Goal: Task Accomplishment & Management: Complete application form

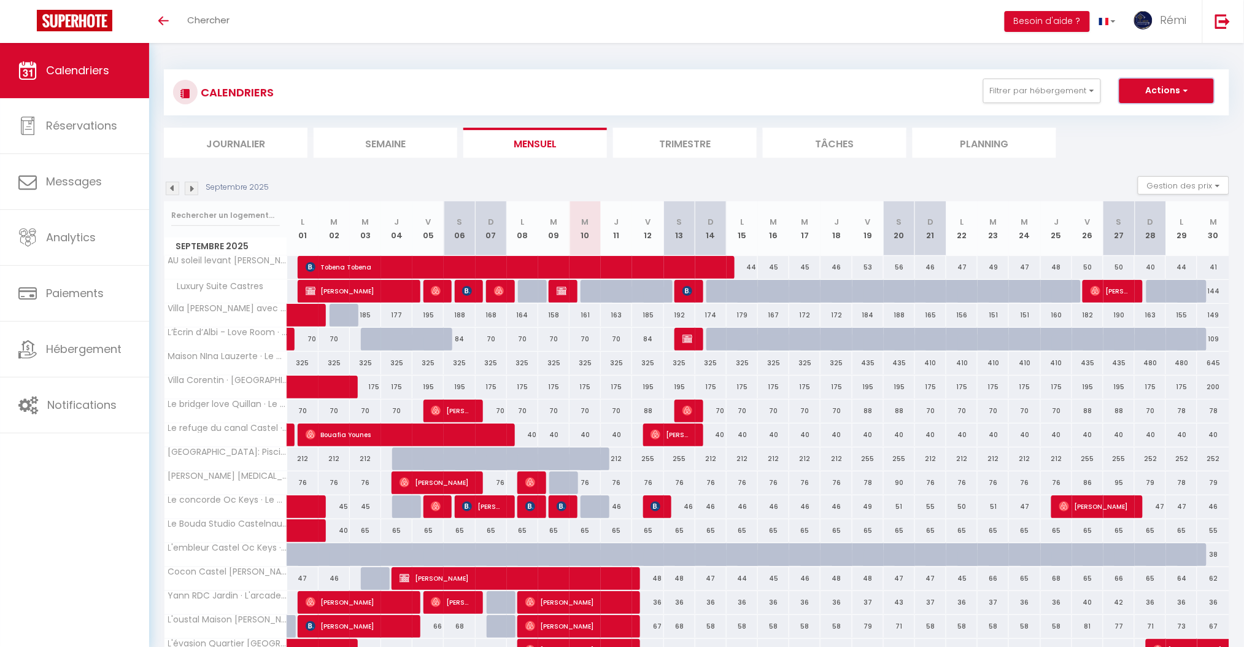
click at [1176, 98] on button "Actions" at bounding box center [1166, 91] width 95 height 25
click at [1170, 122] on link "Nouvelle réservation" at bounding box center [1153, 119] width 107 height 18
select select
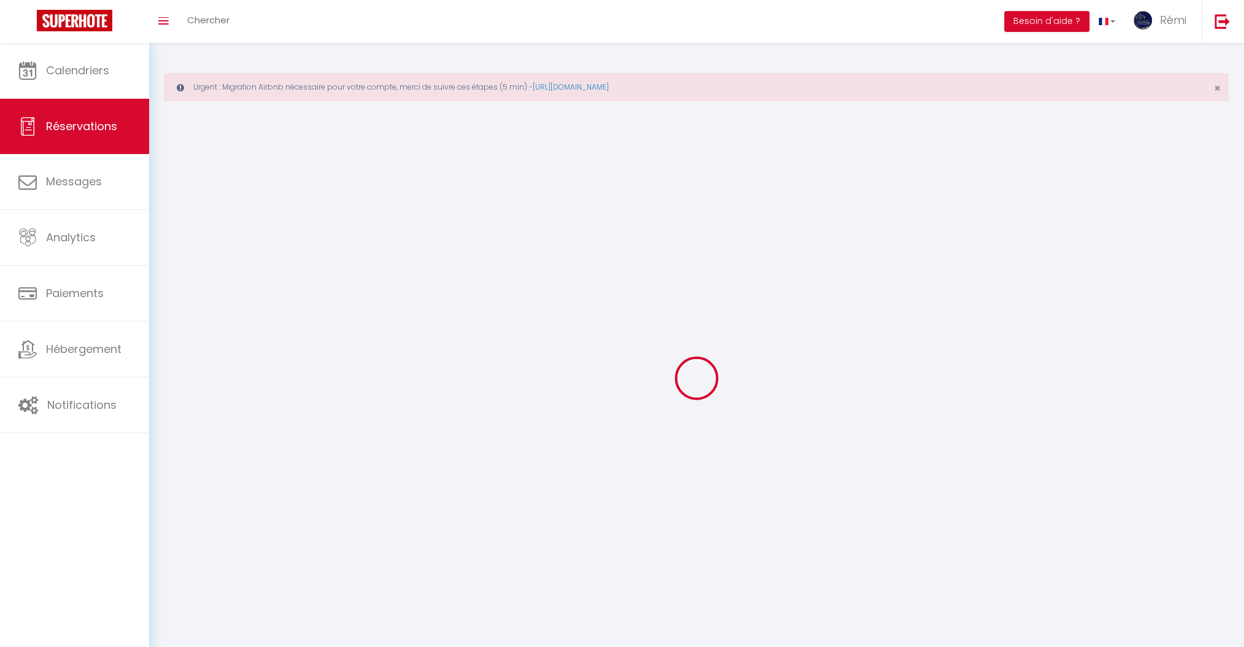
select select
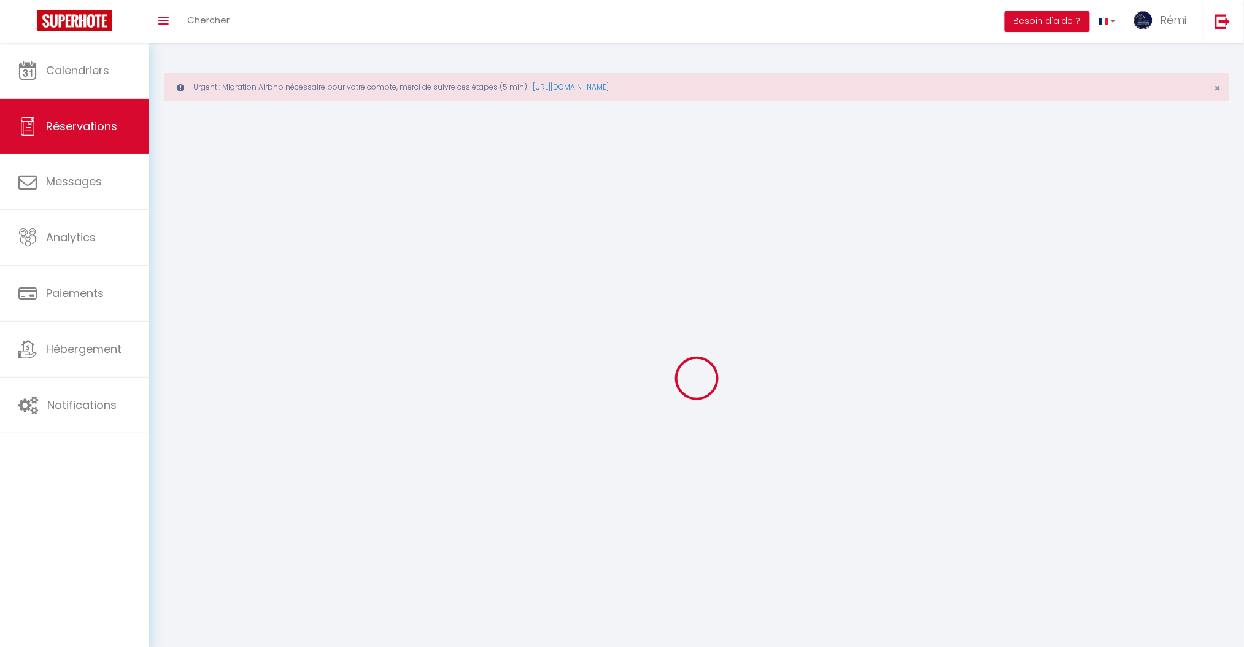
select select
checkbox input "false"
select select
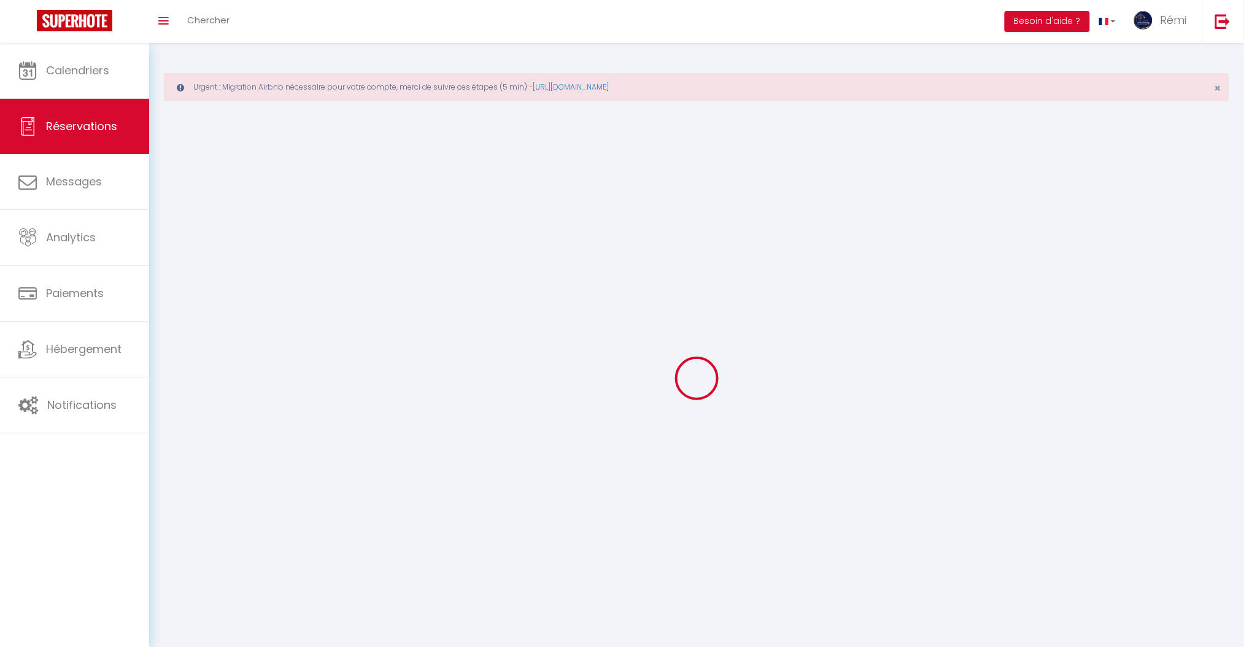
select select
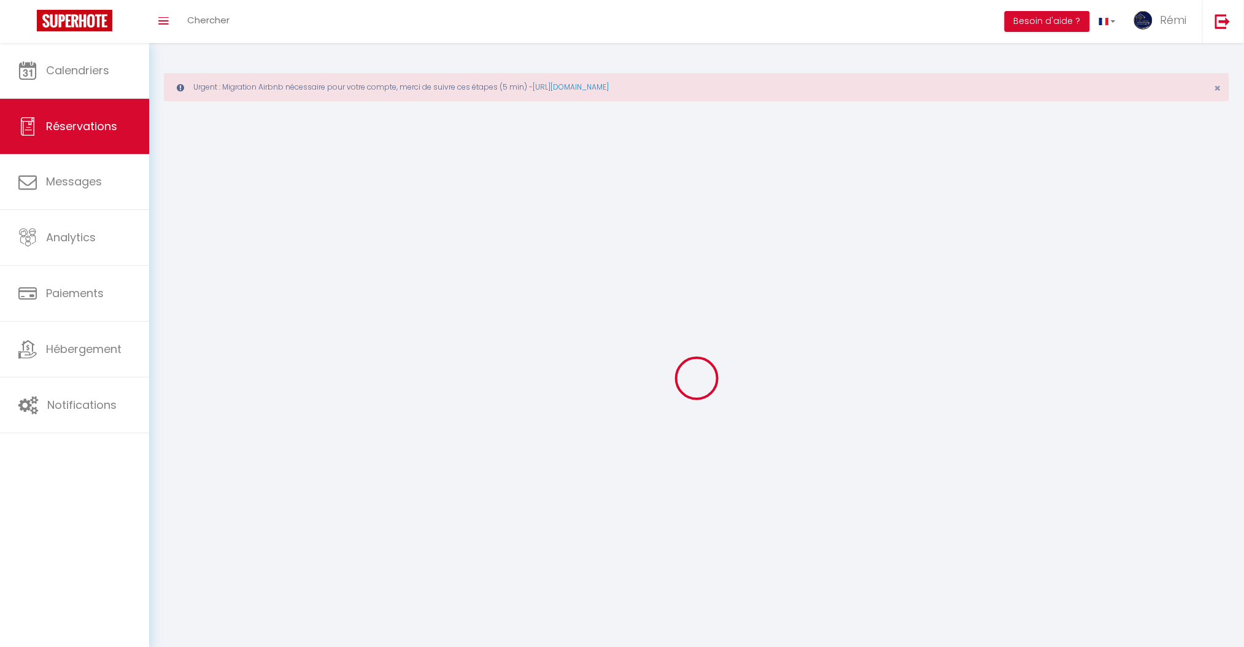
select select
checkbox input "false"
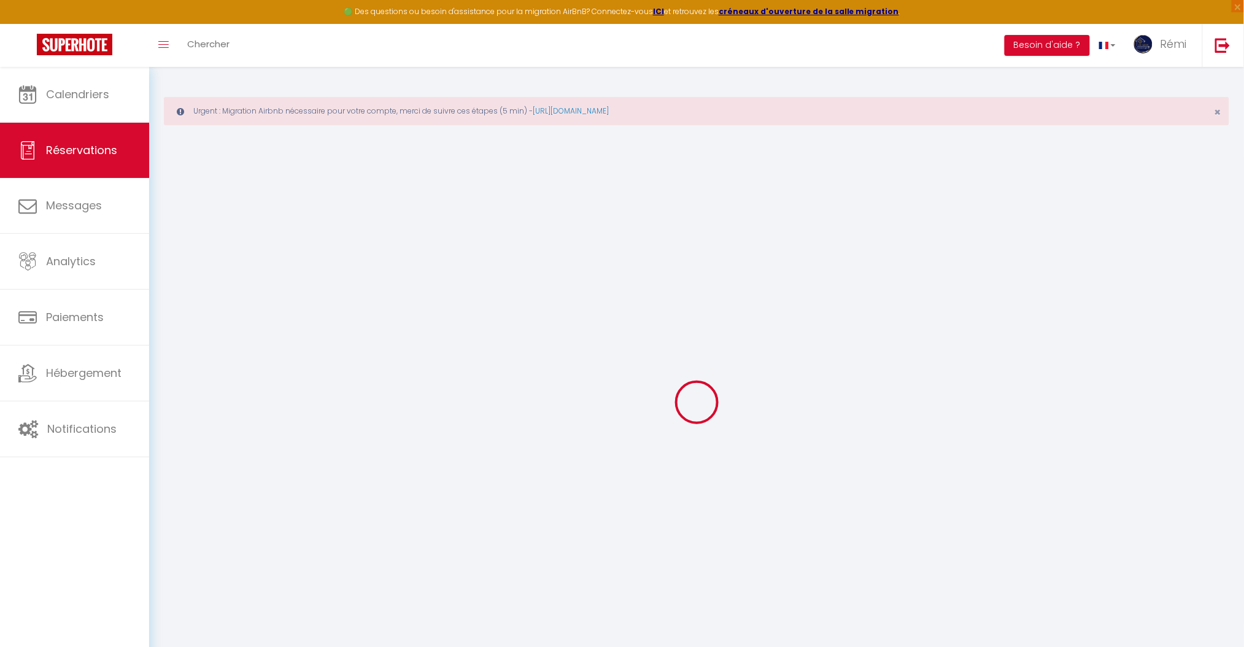
select select
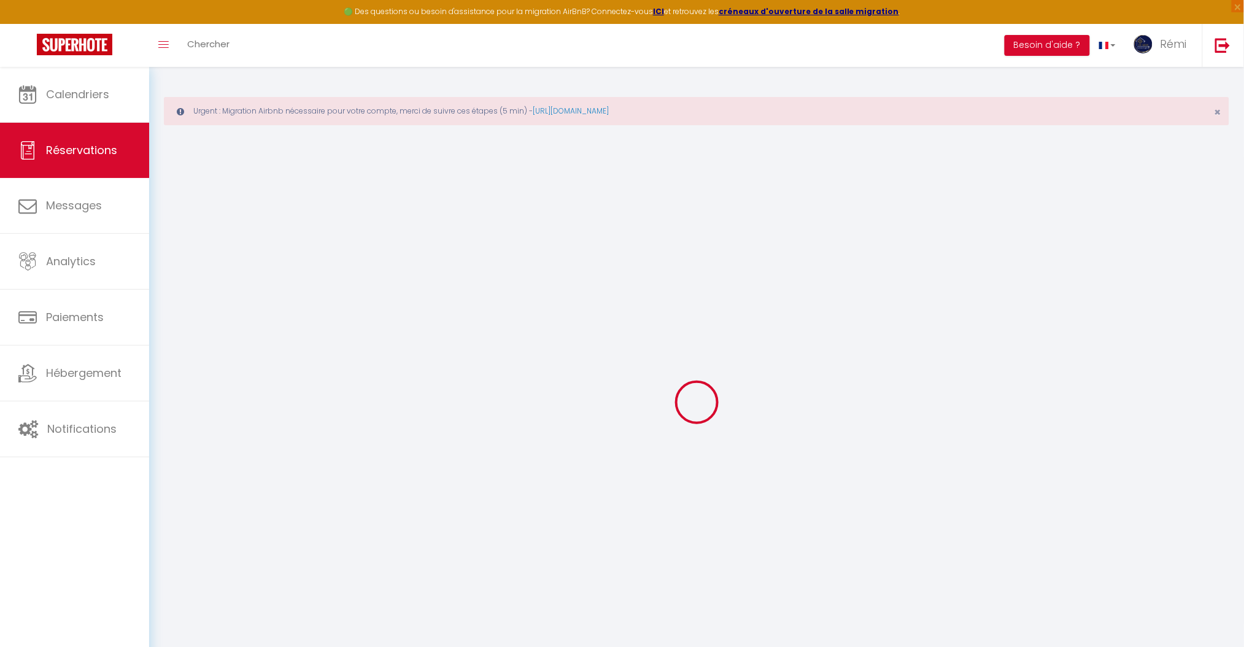
select select
checkbox input "false"
select select
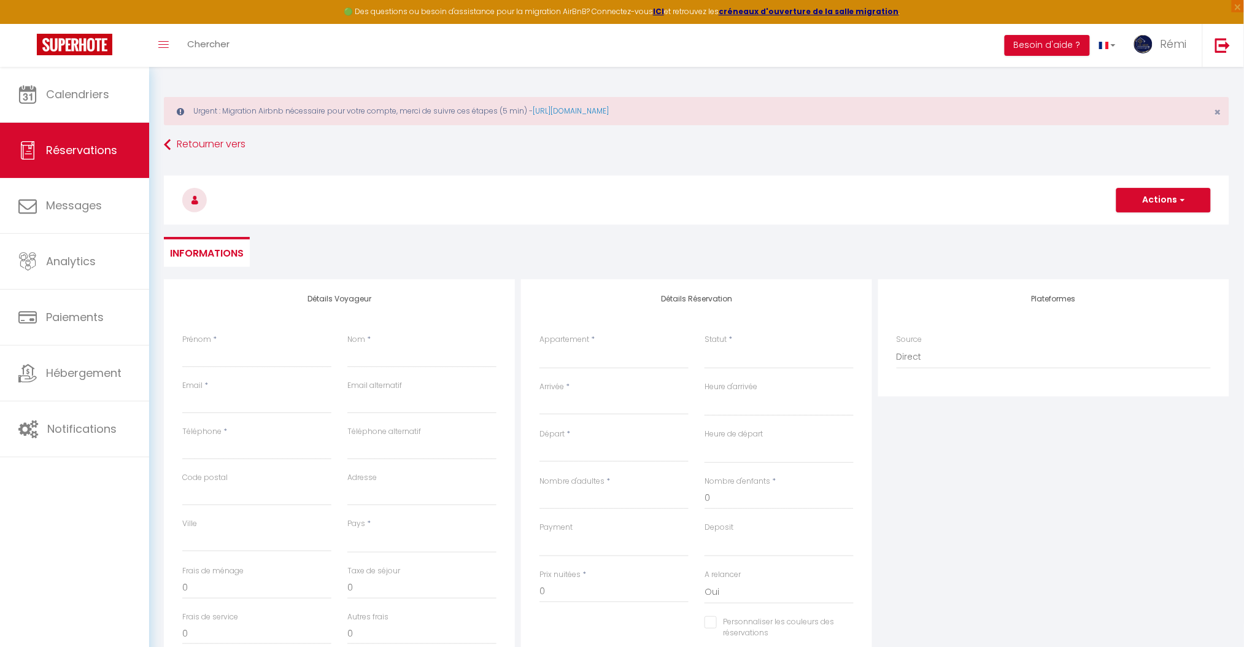
select select
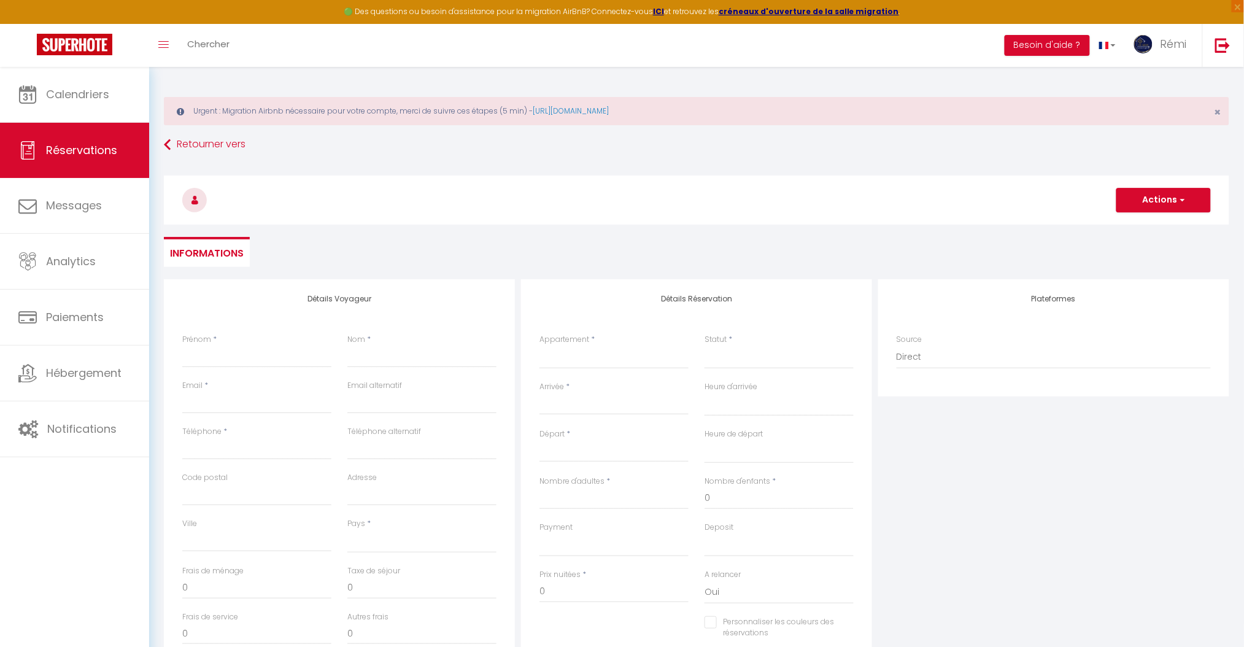
checkbox input "false"
select select
click at [272, 346] on input "Prénom" at bounding box center [256, 357] width 149 height 22
type input "B"
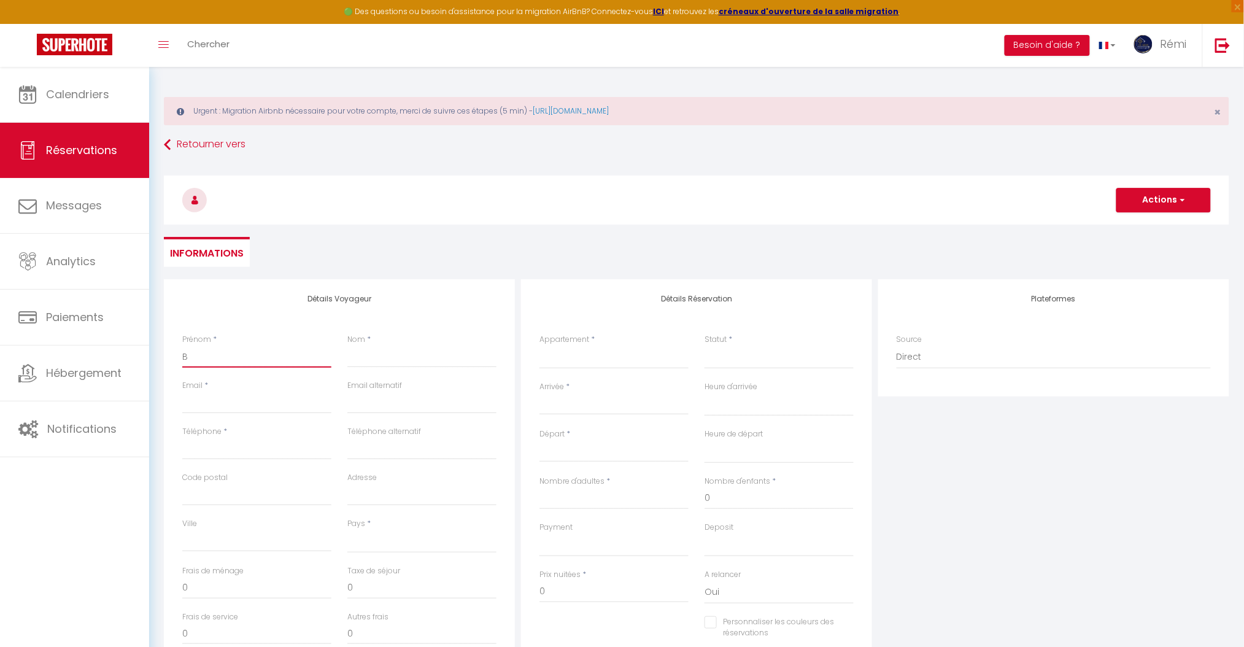
select select
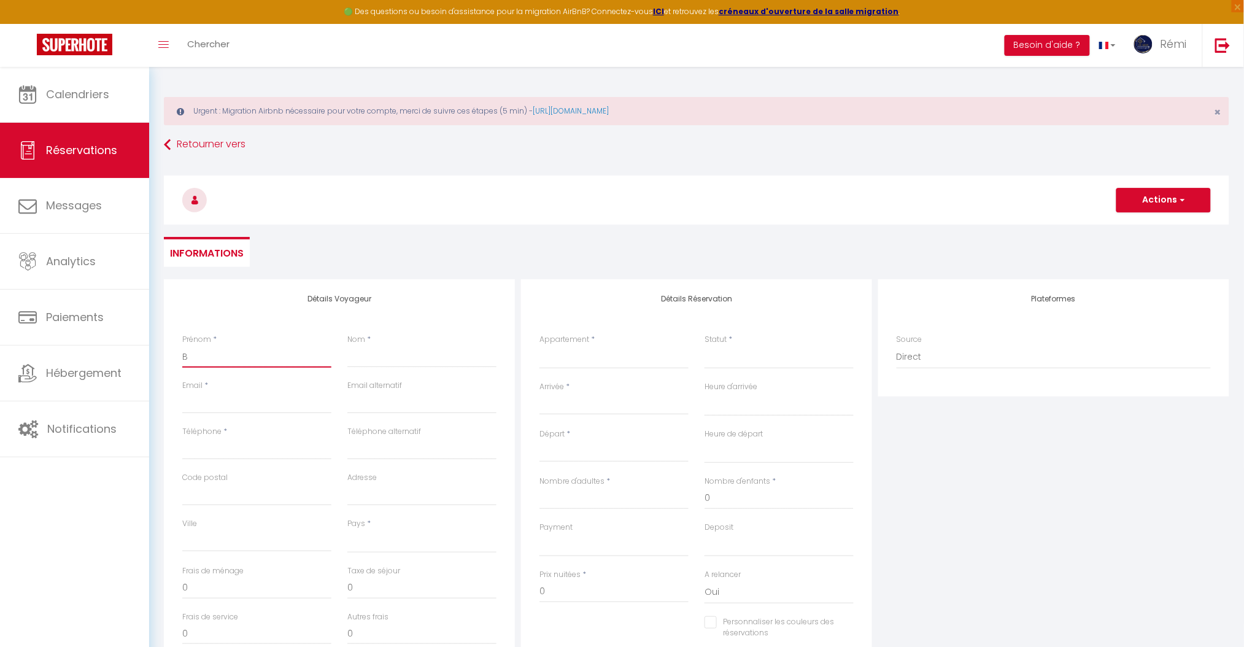
select select
checkbox input "false"
type input "Be"
select select
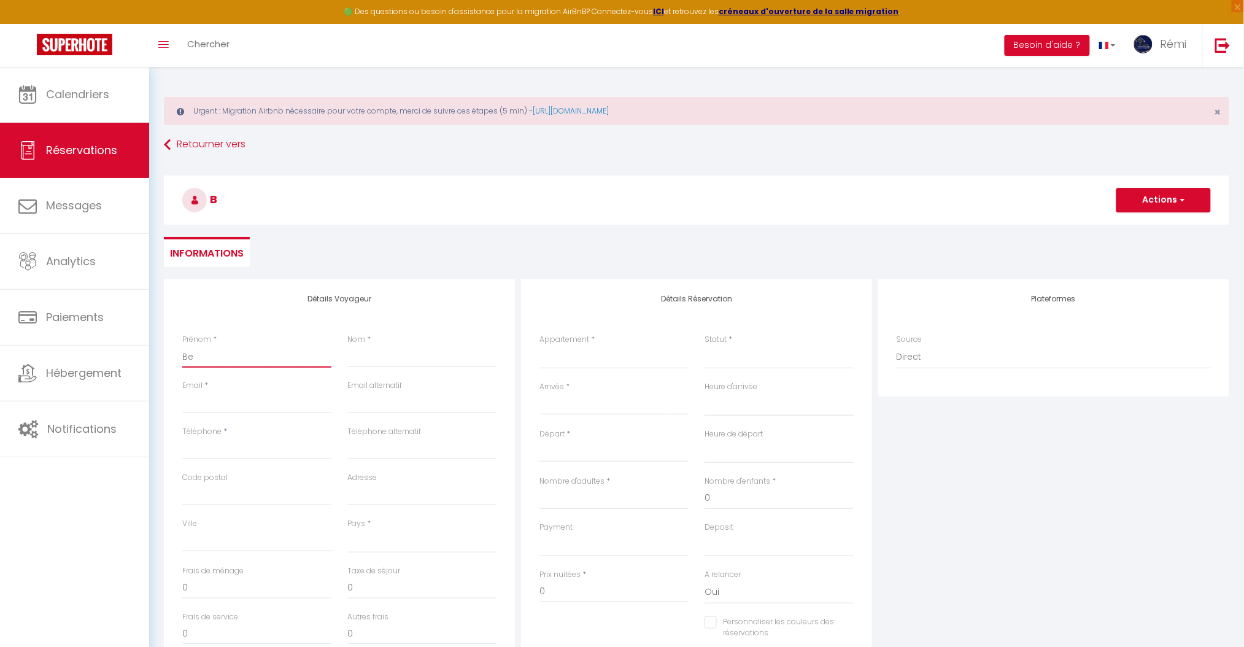
select select
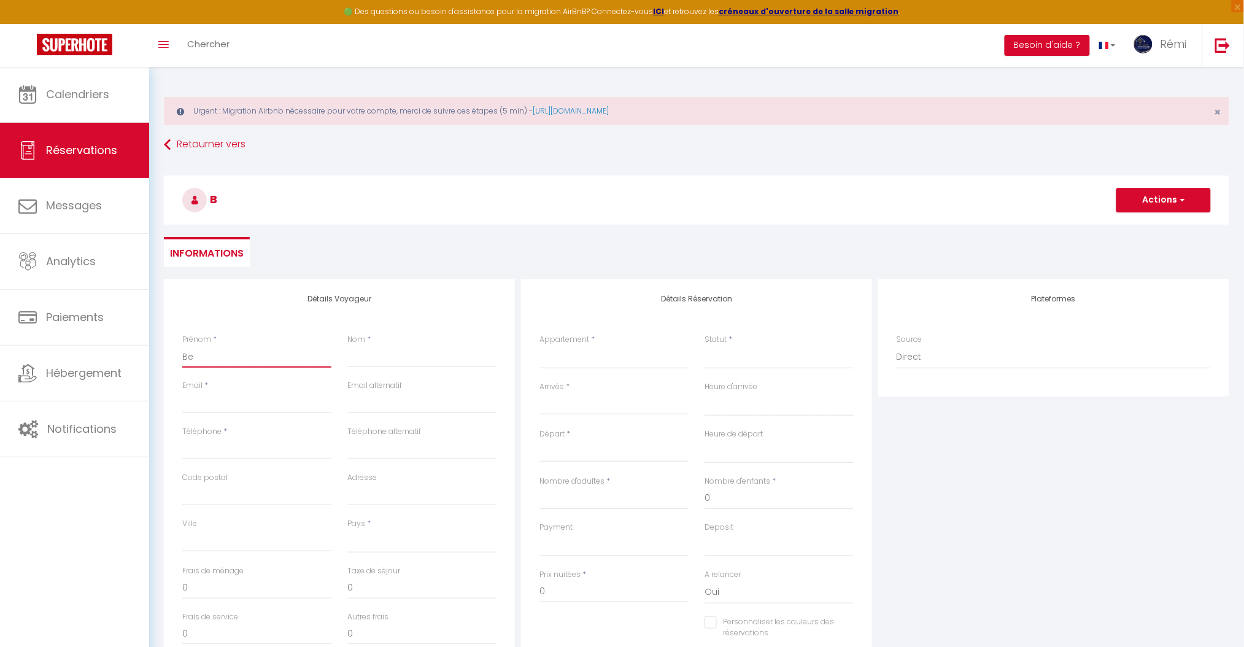
select select
checkbox input "false"
type input "Ber"
select select
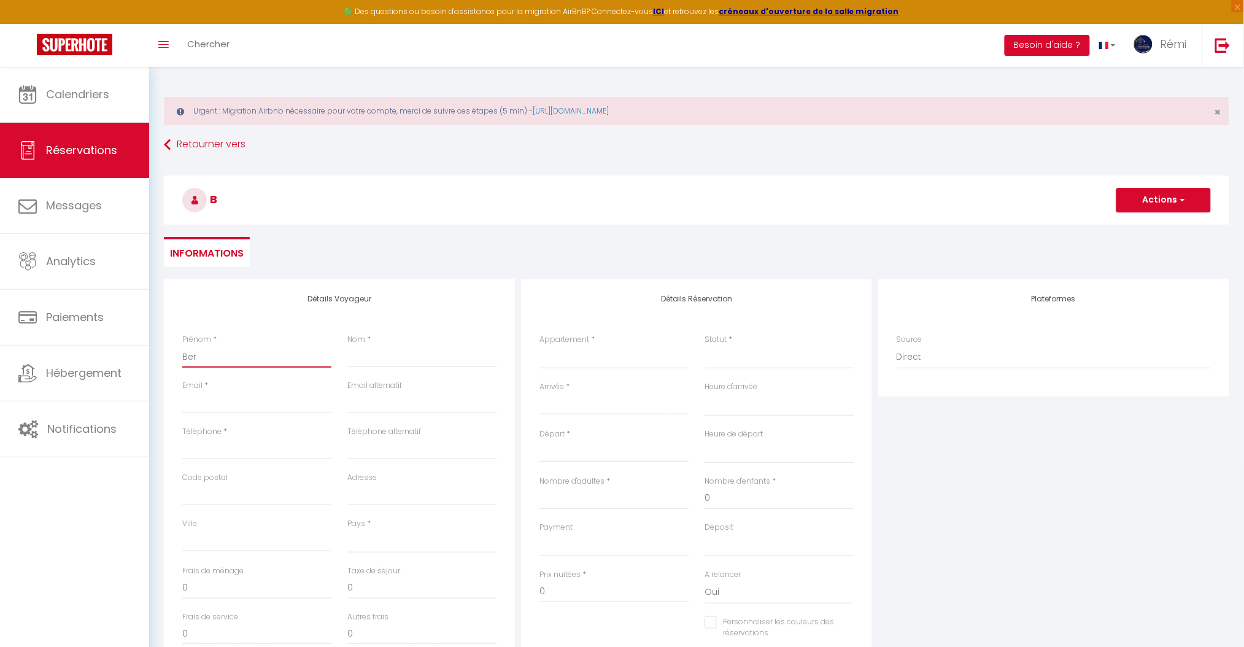
select select
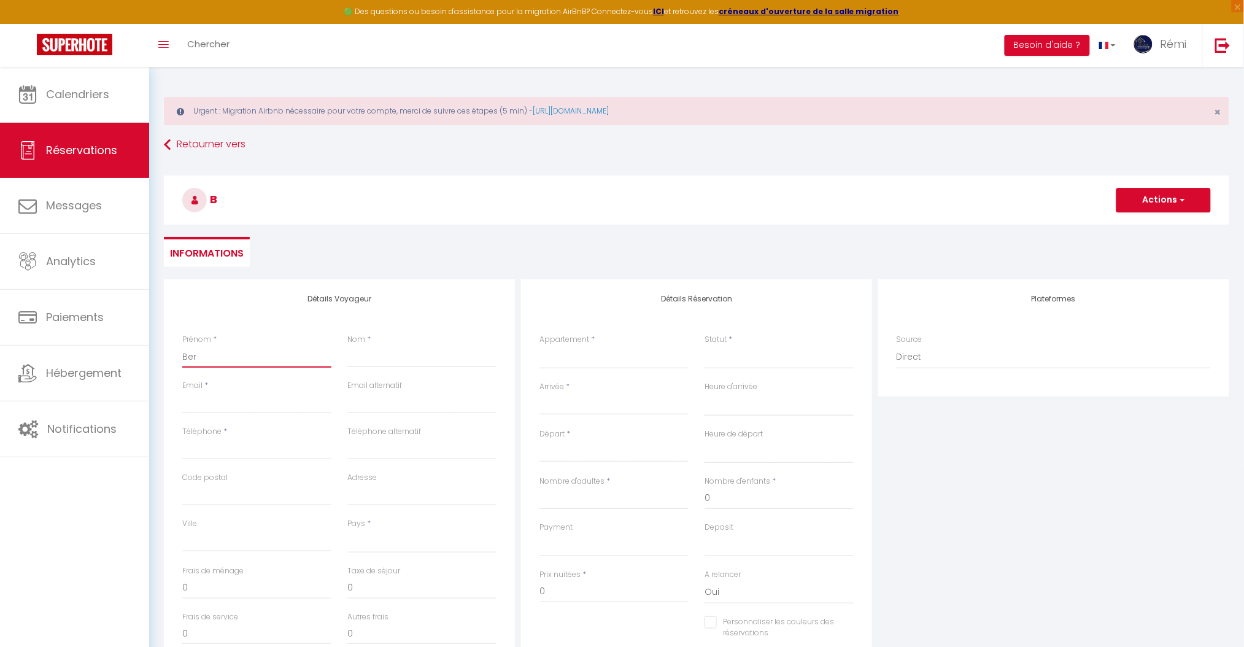
checkbox input "false"
type input "Berg"
select select
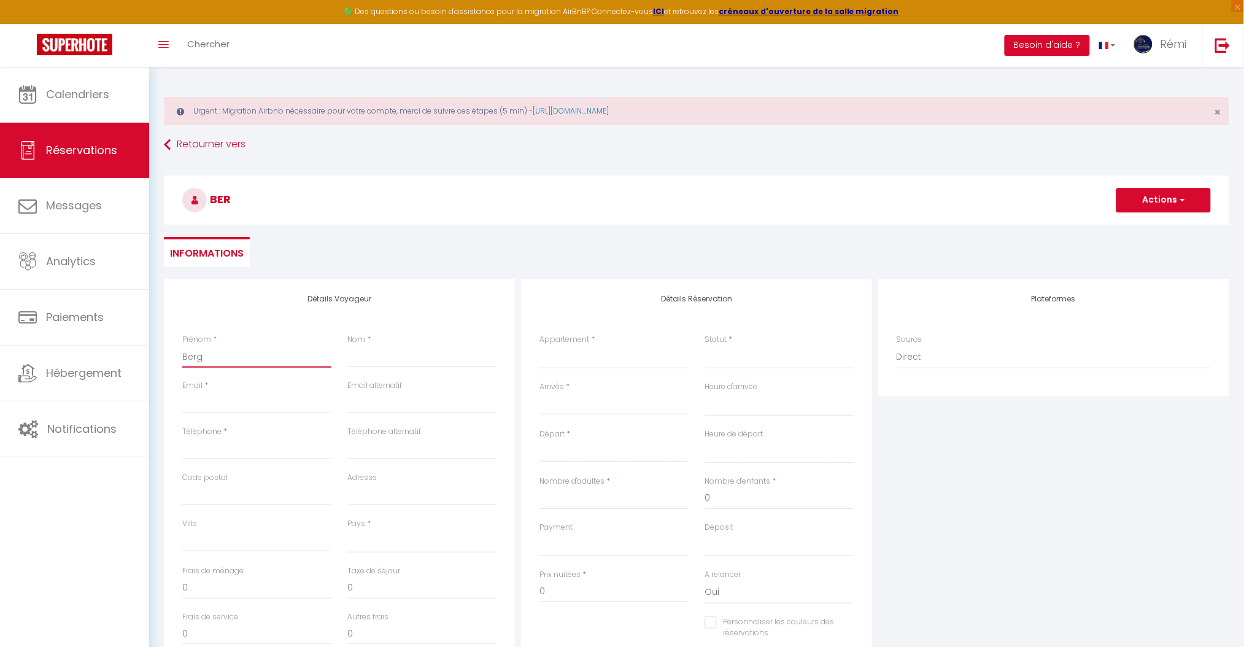
select select
checkbox input "false"
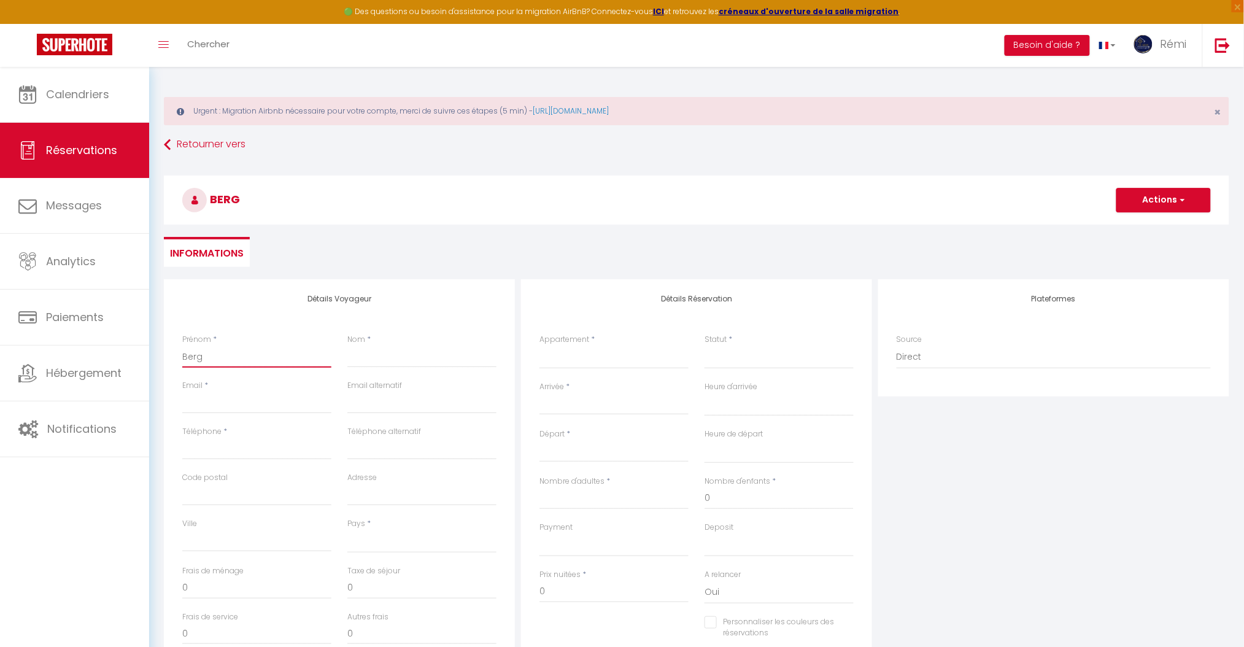
type input "Bergé"
select select
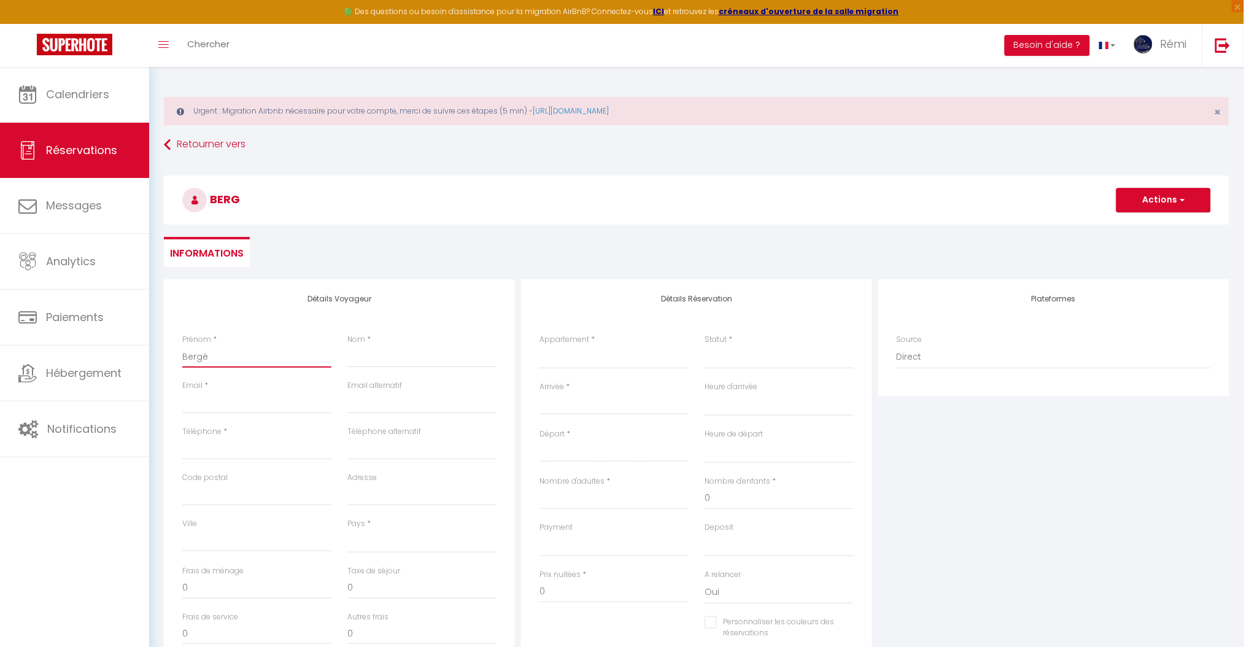
select select
checkbox input "false"
type input "Bergé"
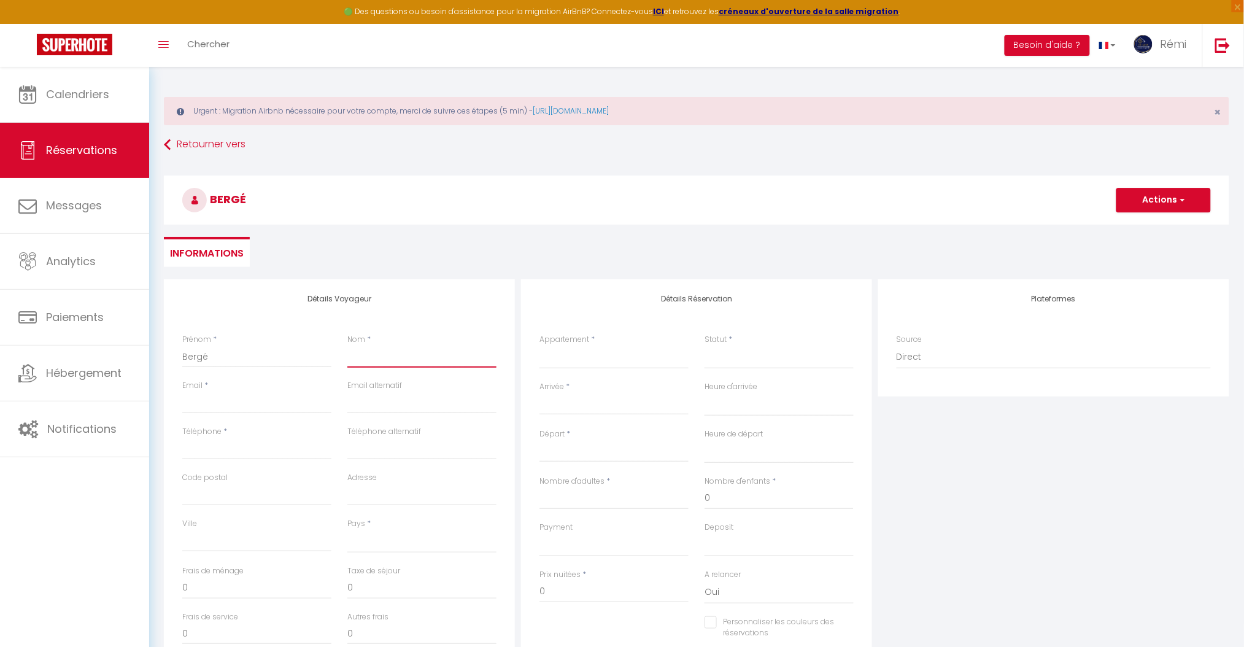
type input "D"
select select
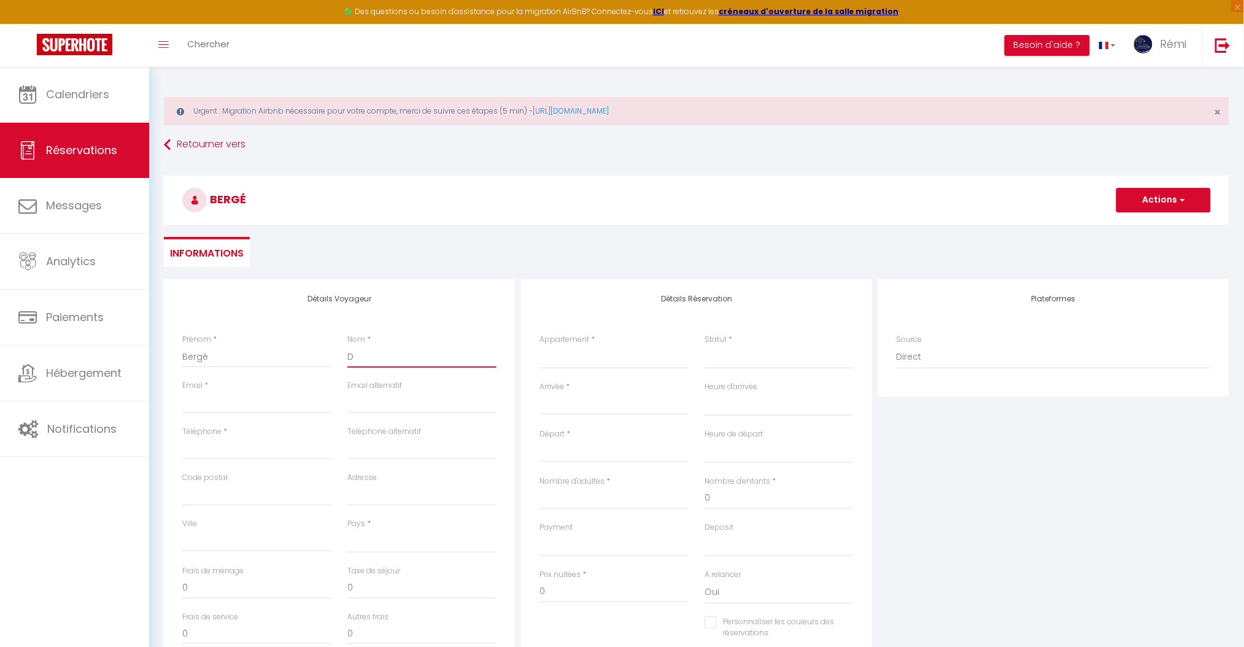
select select
checkbox input "false"
type input "De"
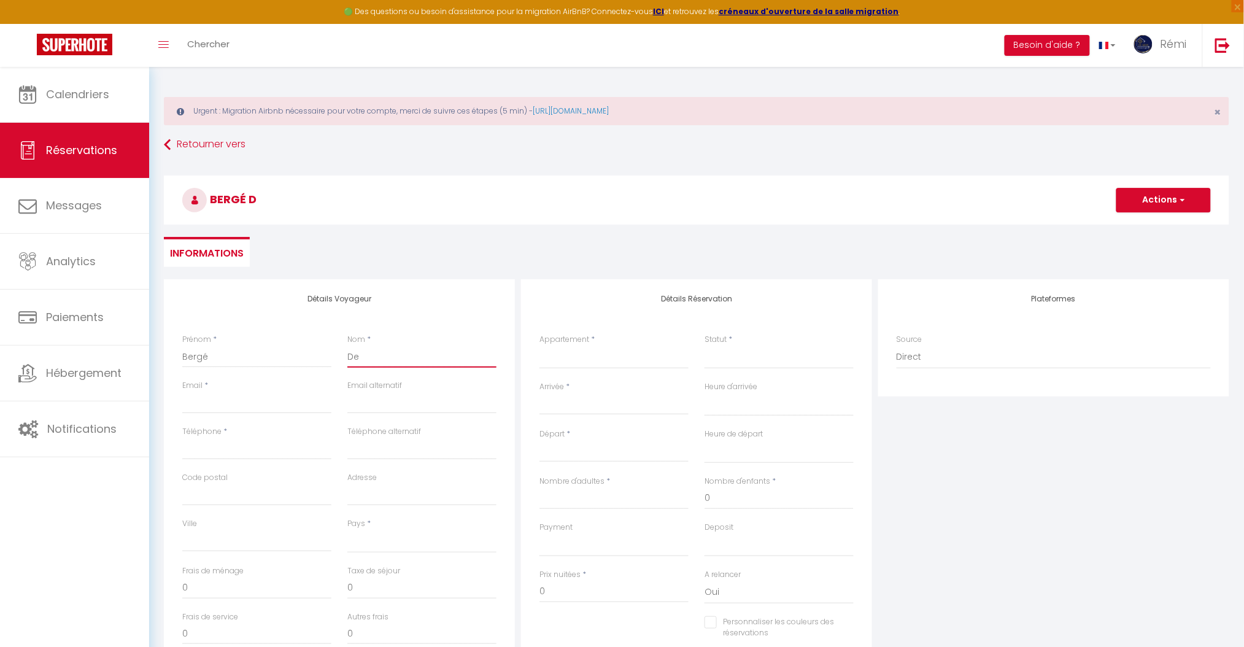
select select
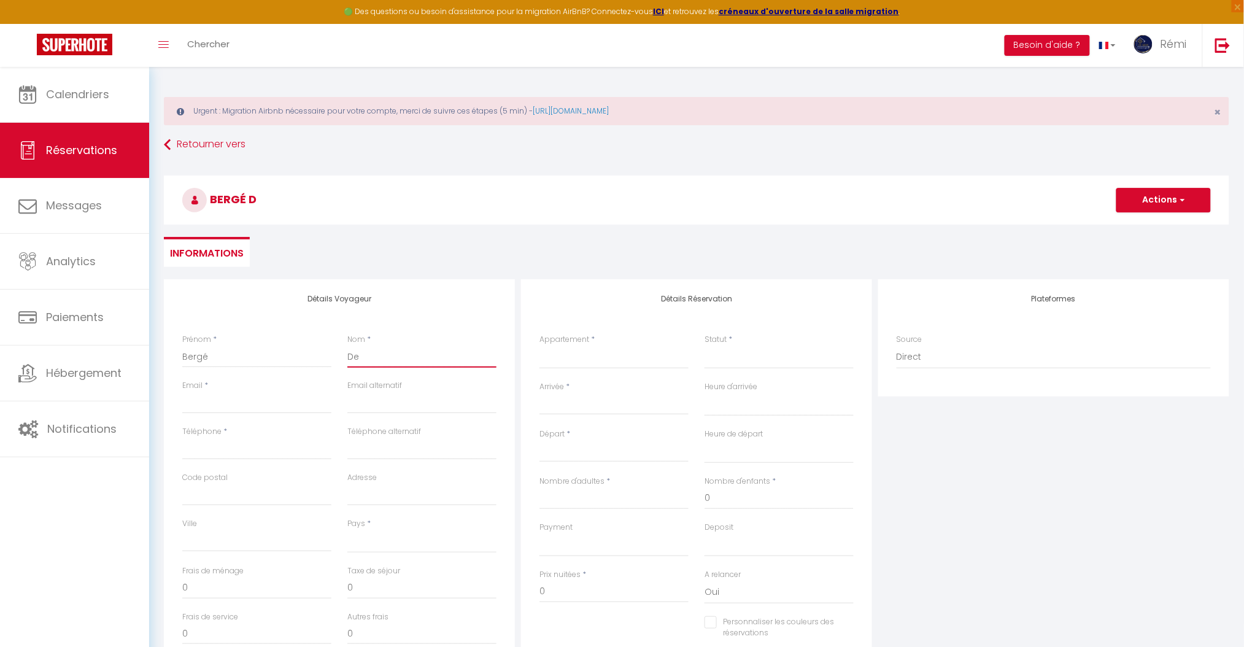
select select
checkbox input "false"
type input "Den"
select select
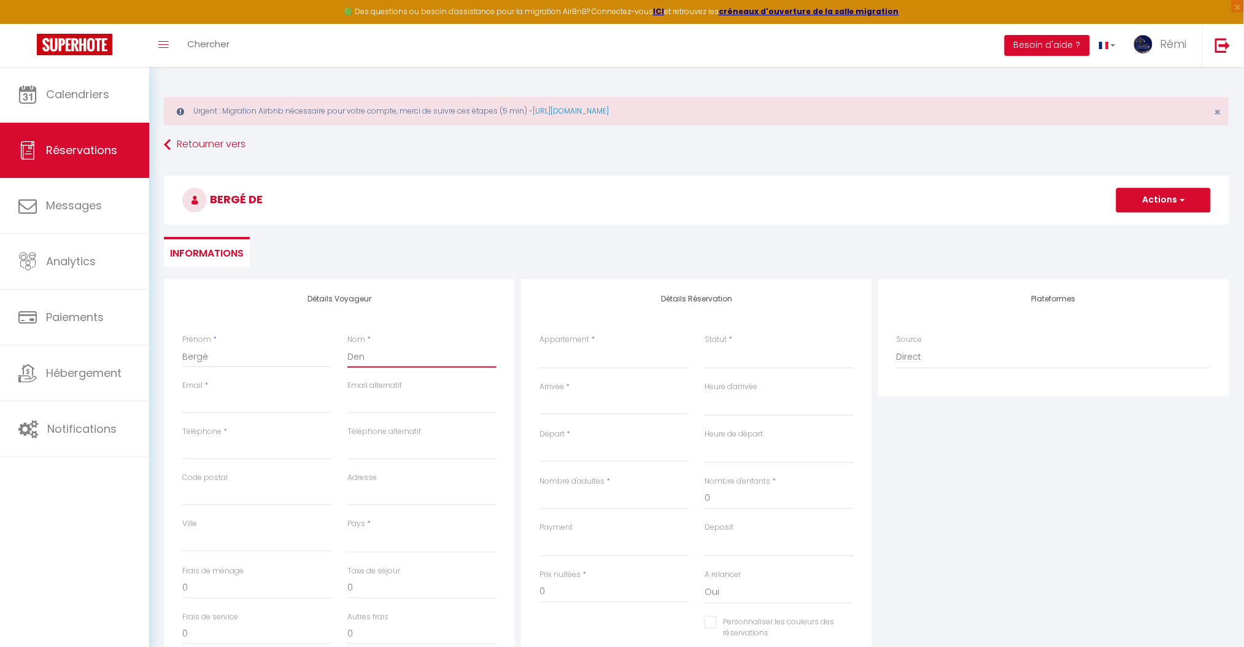
select select
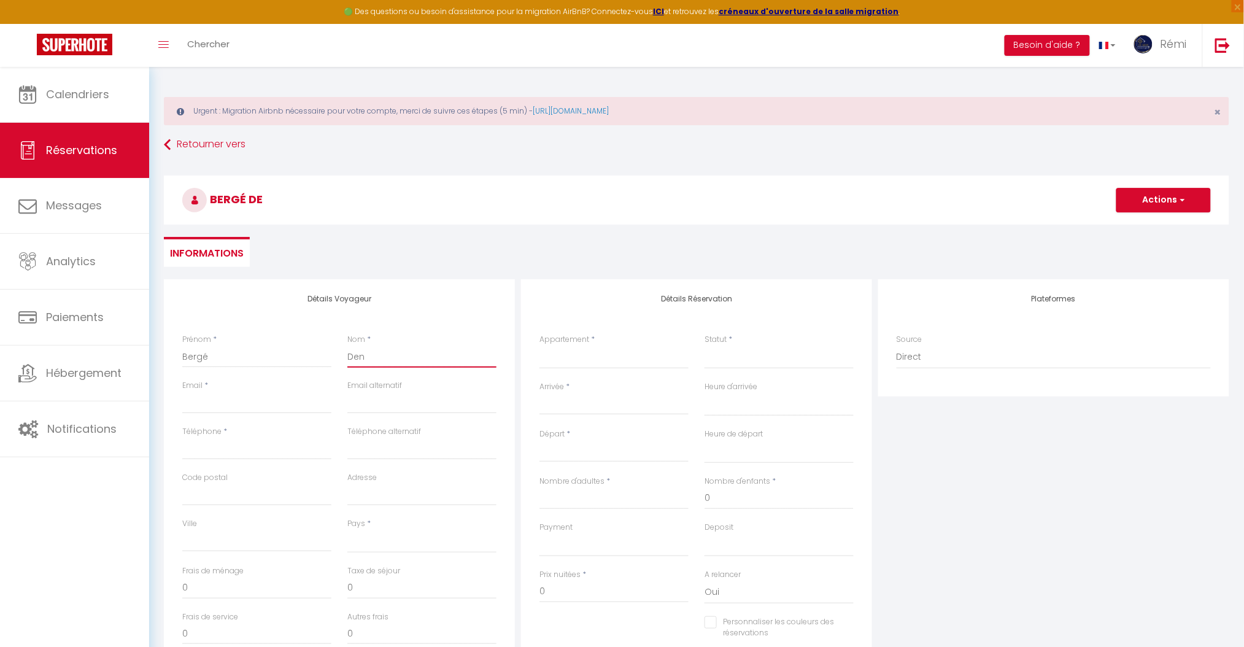
select select
checkbox input "false"
type input "Deni"
select select
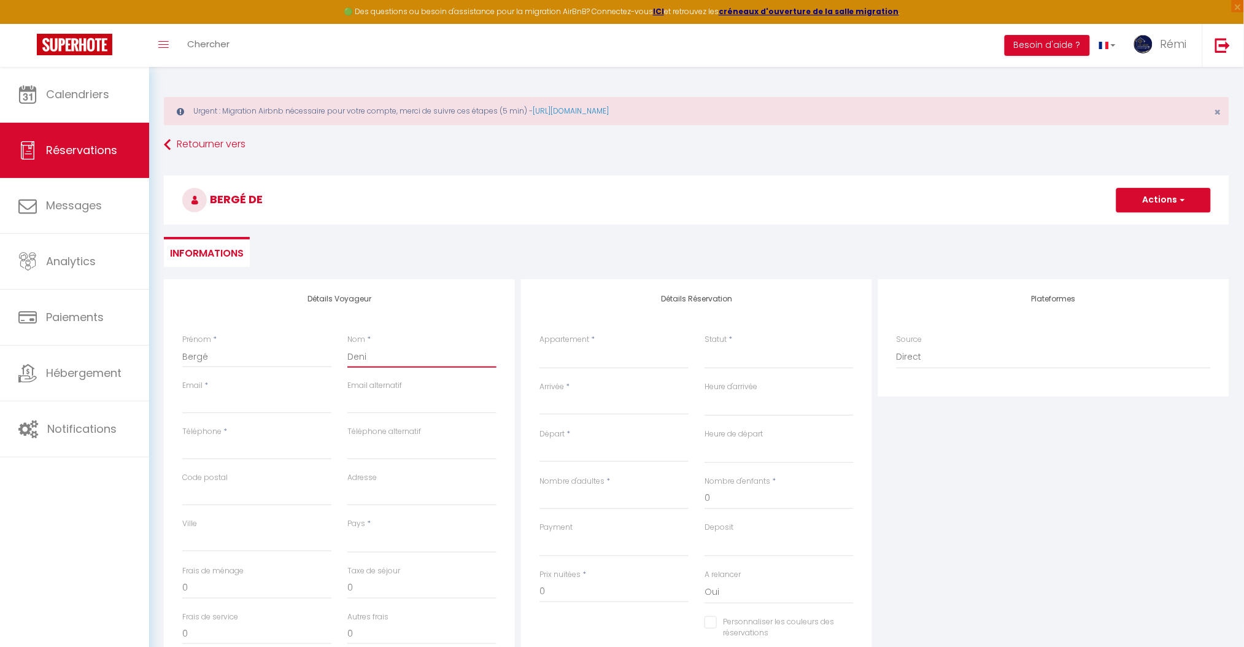
select select
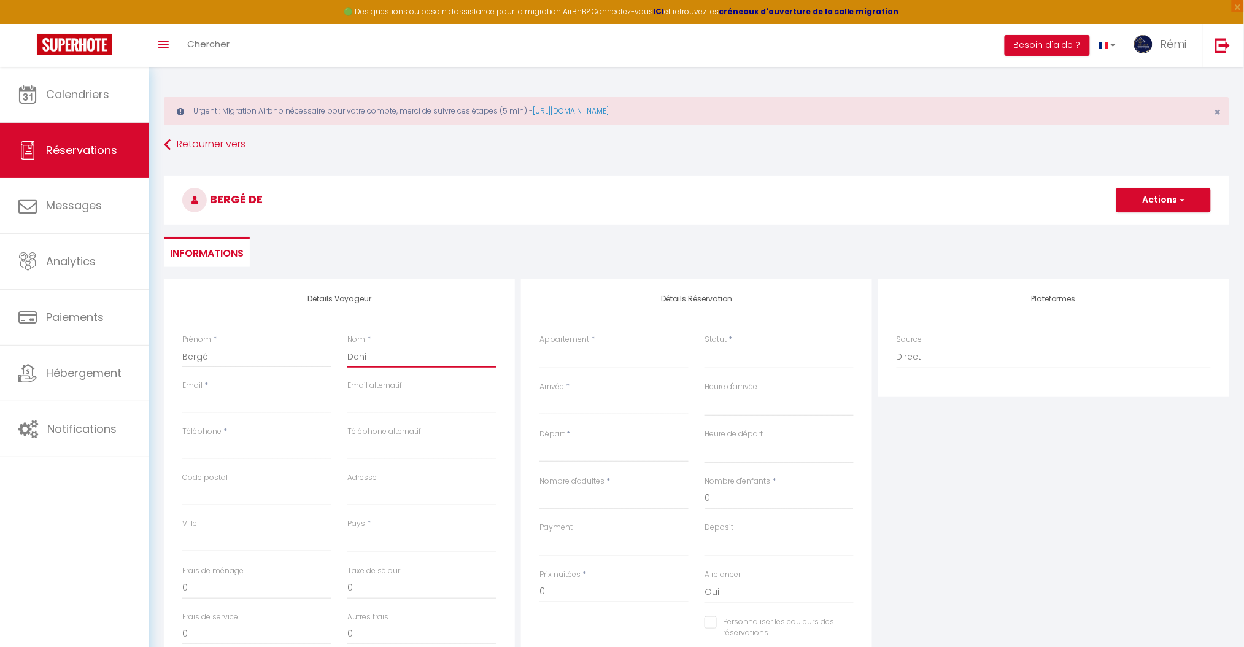
checkbox input "false"
type input "[PERSON_NAME]"
select select
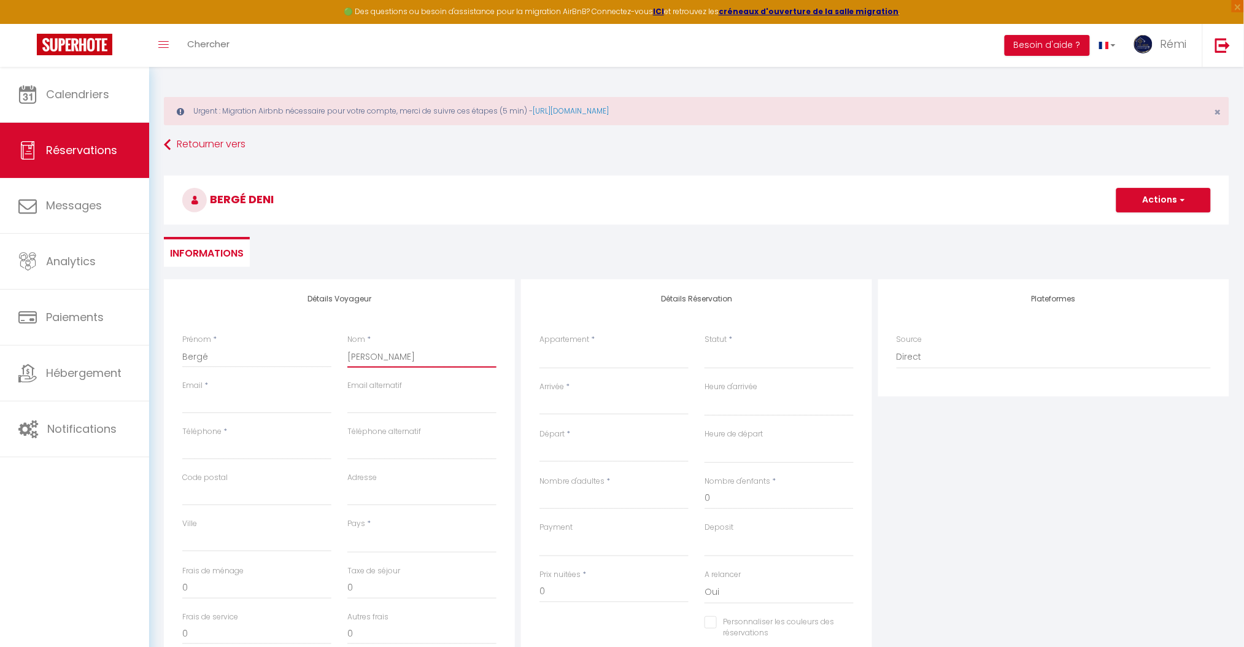
select select
checkbox input "false"
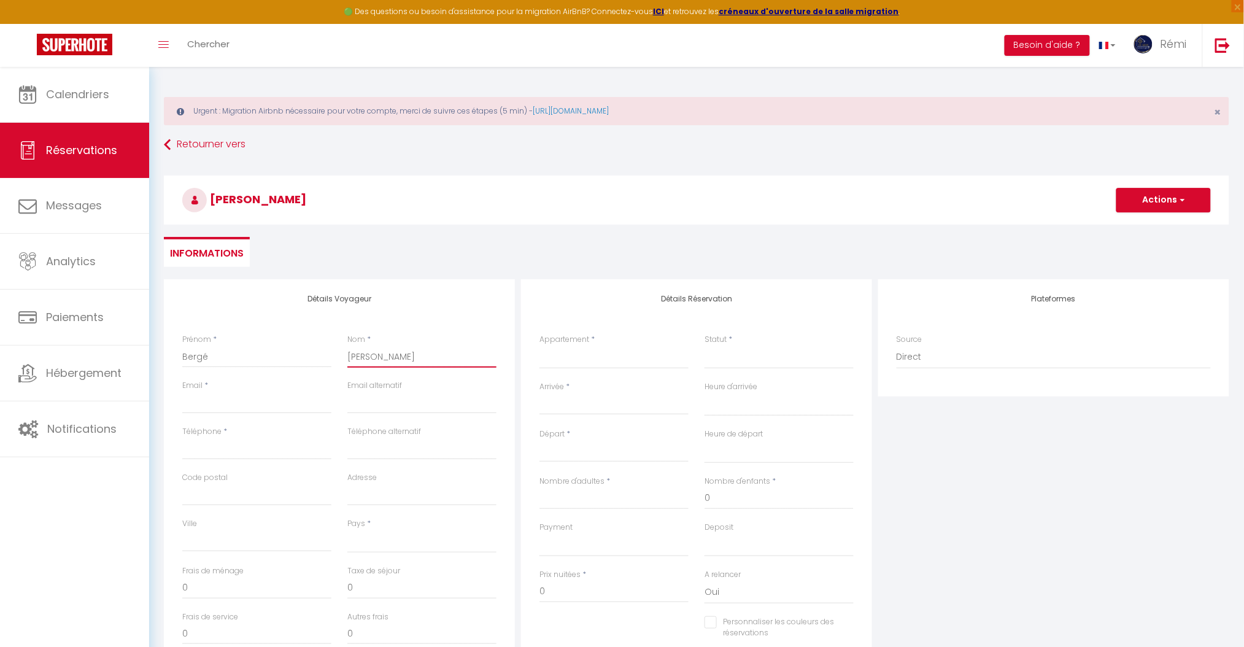
type input "[PERSON_NAME]"
type input "d"
select select
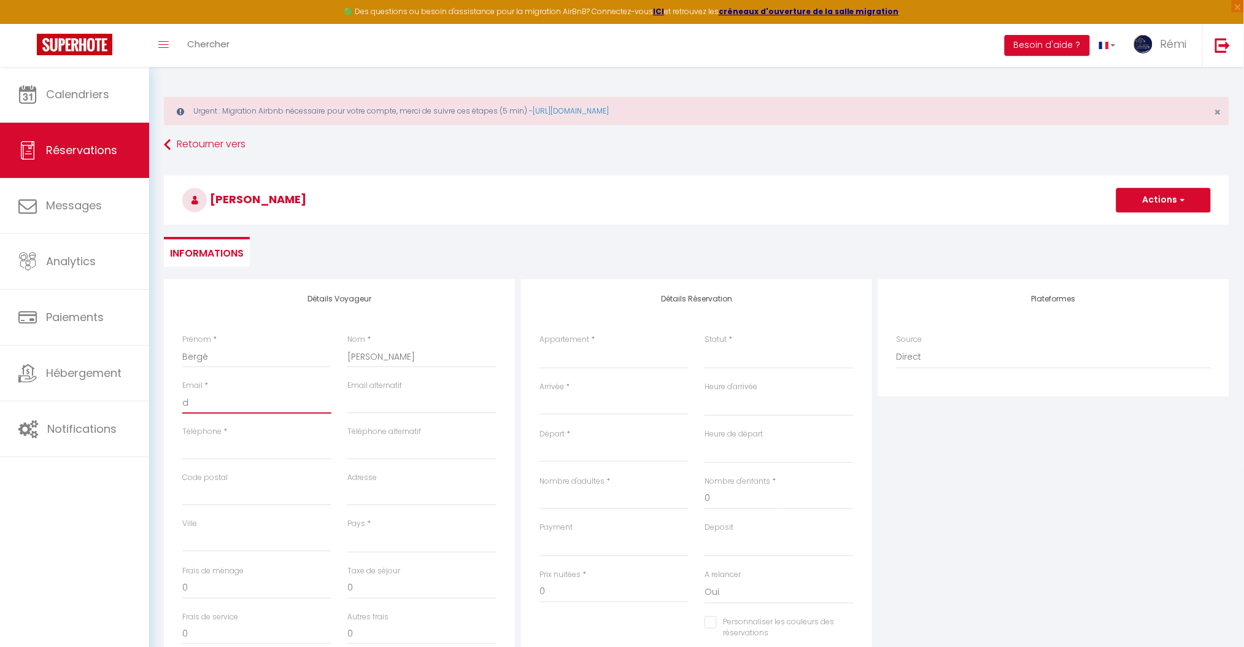
select select
checkbox input "false"
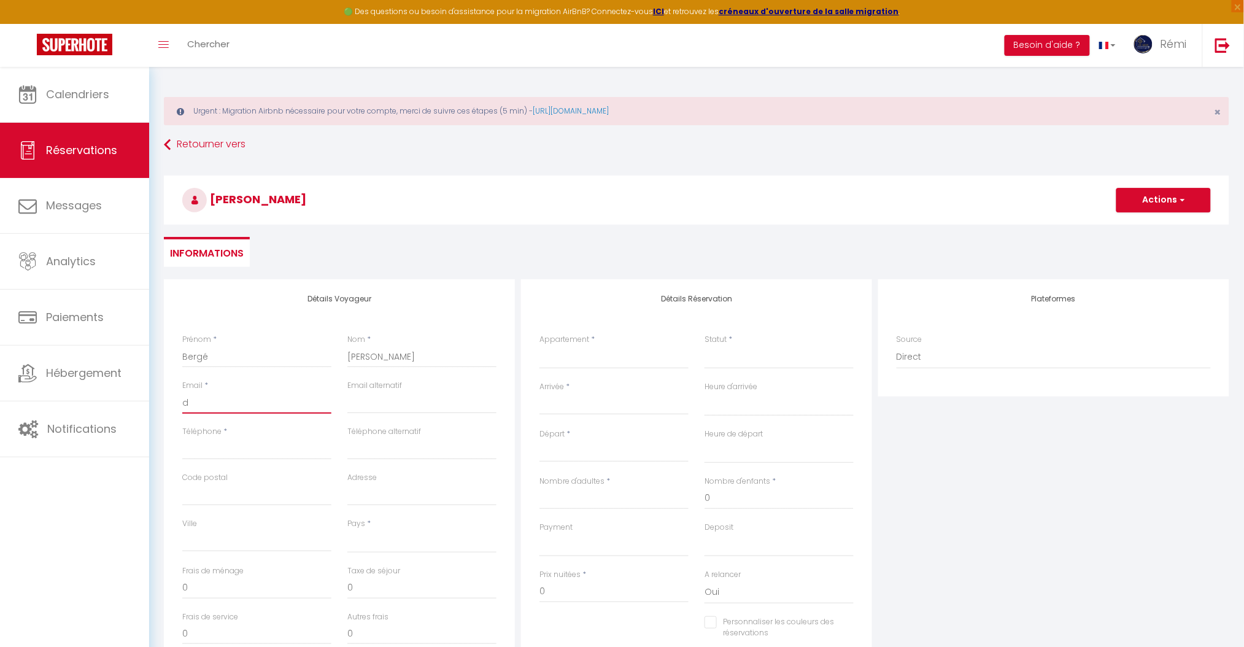
type input "de"
select select
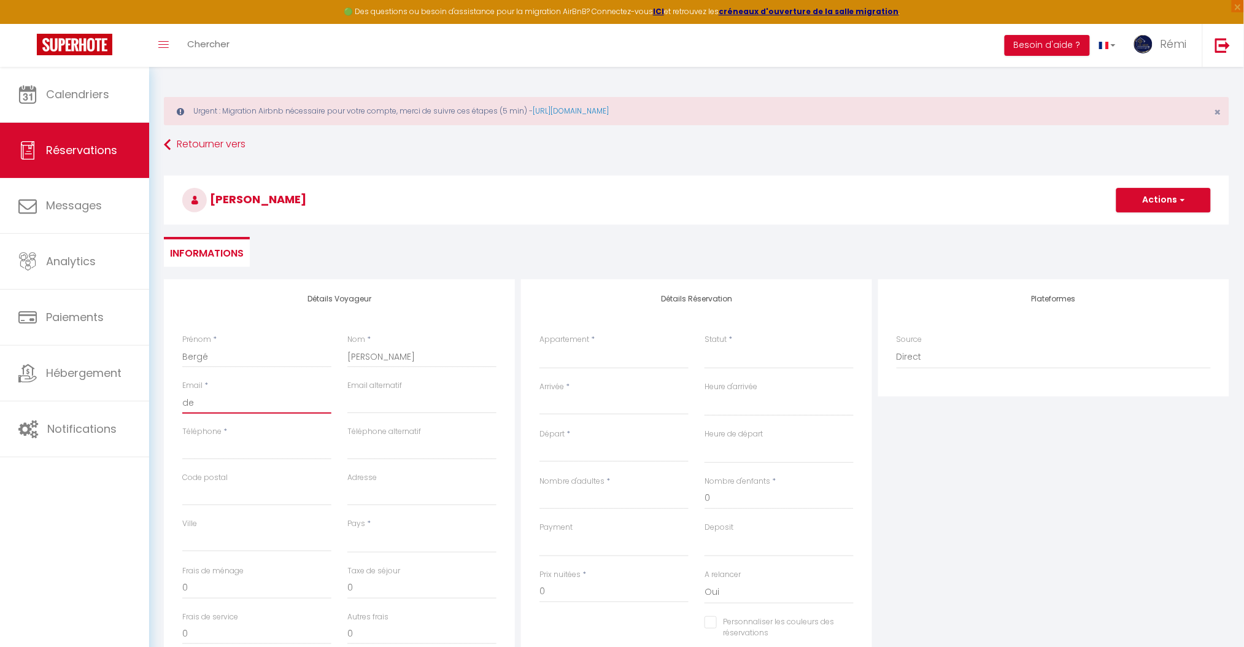
select select
checkbox input "false"
type input "den"
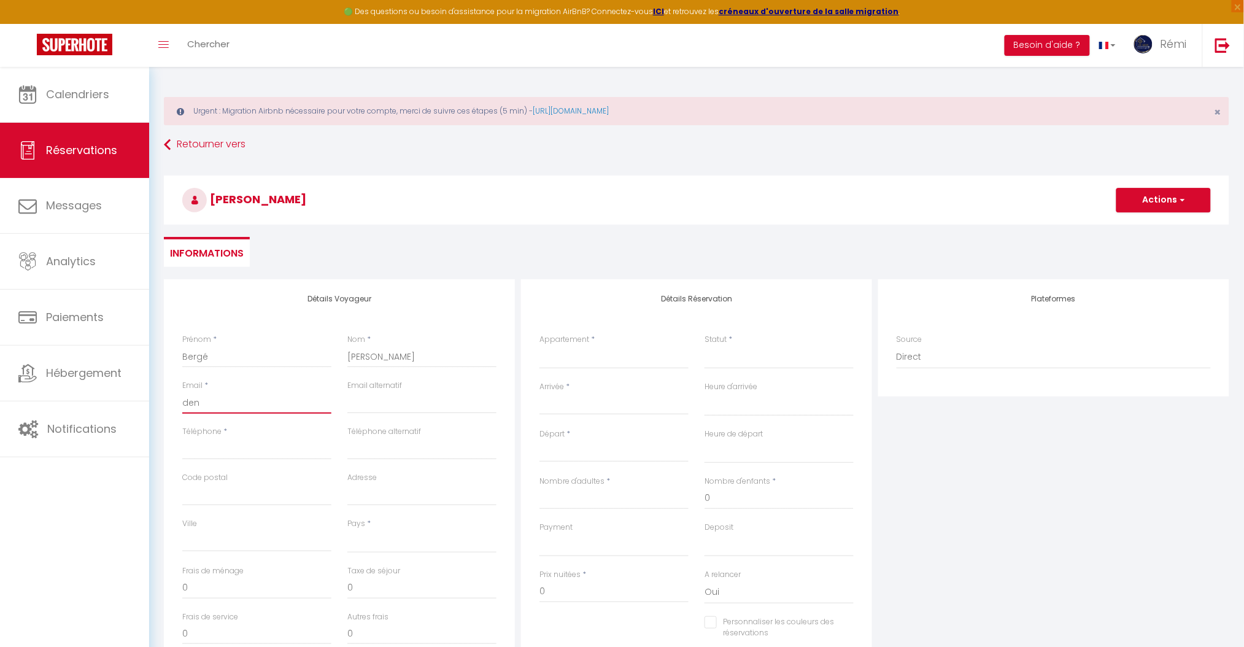
select select
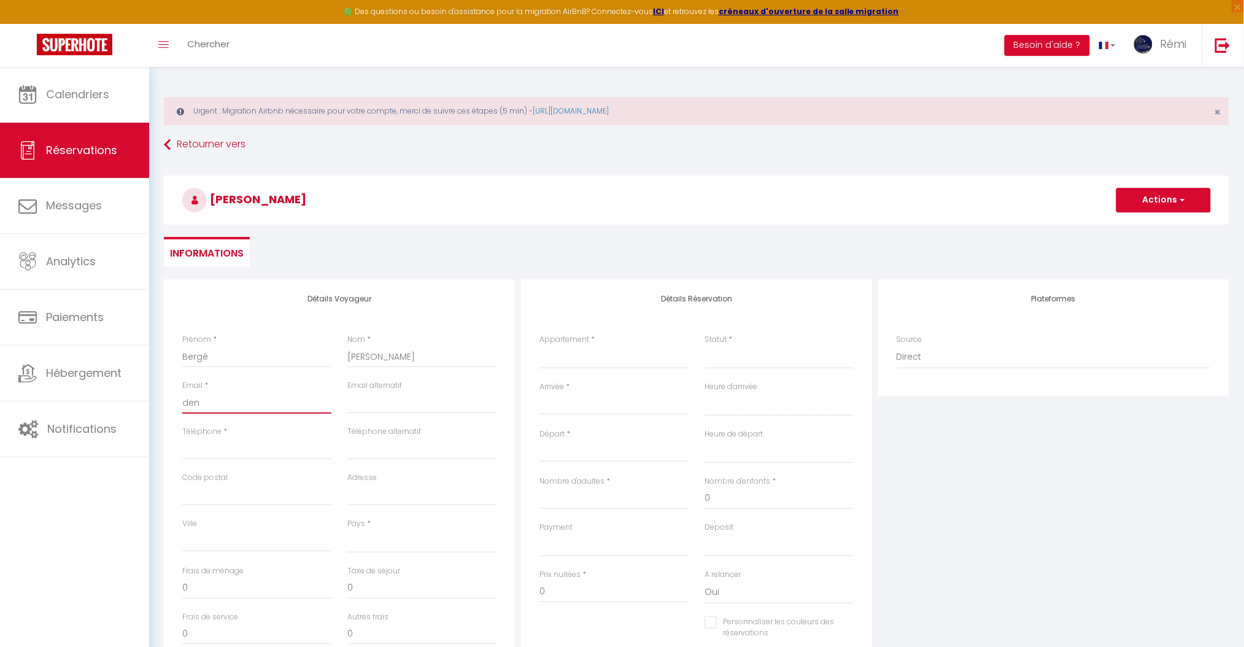
select select
checkbox input "false"
type input "deni"
select select
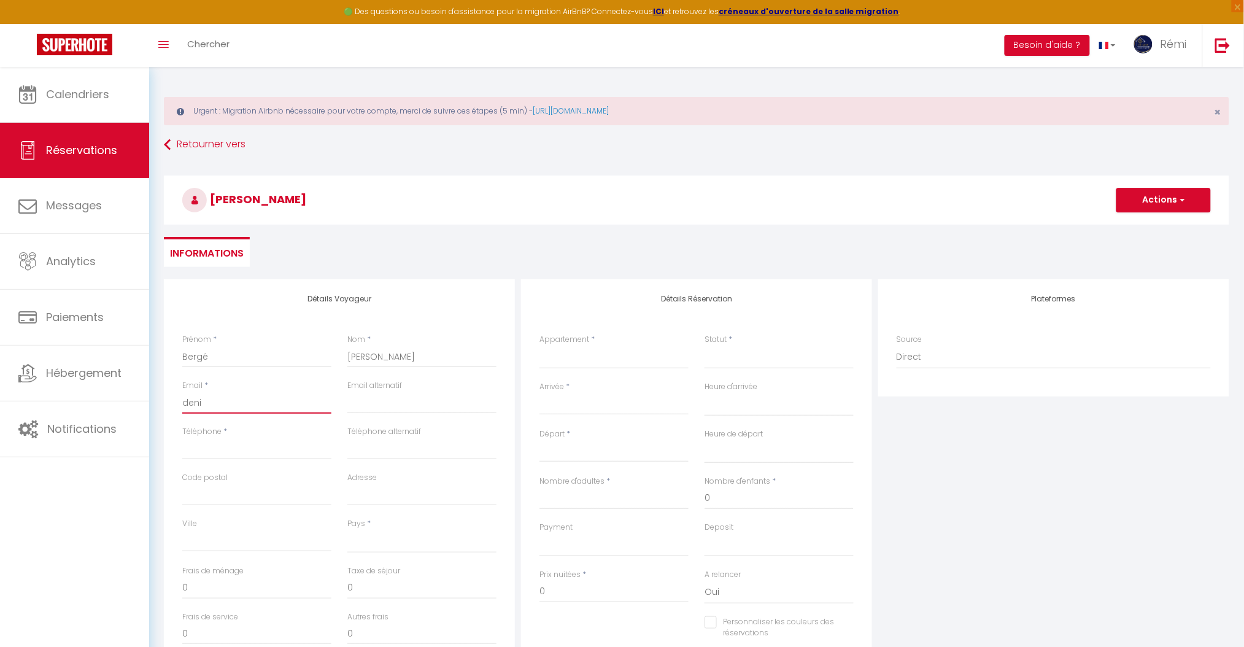
select select
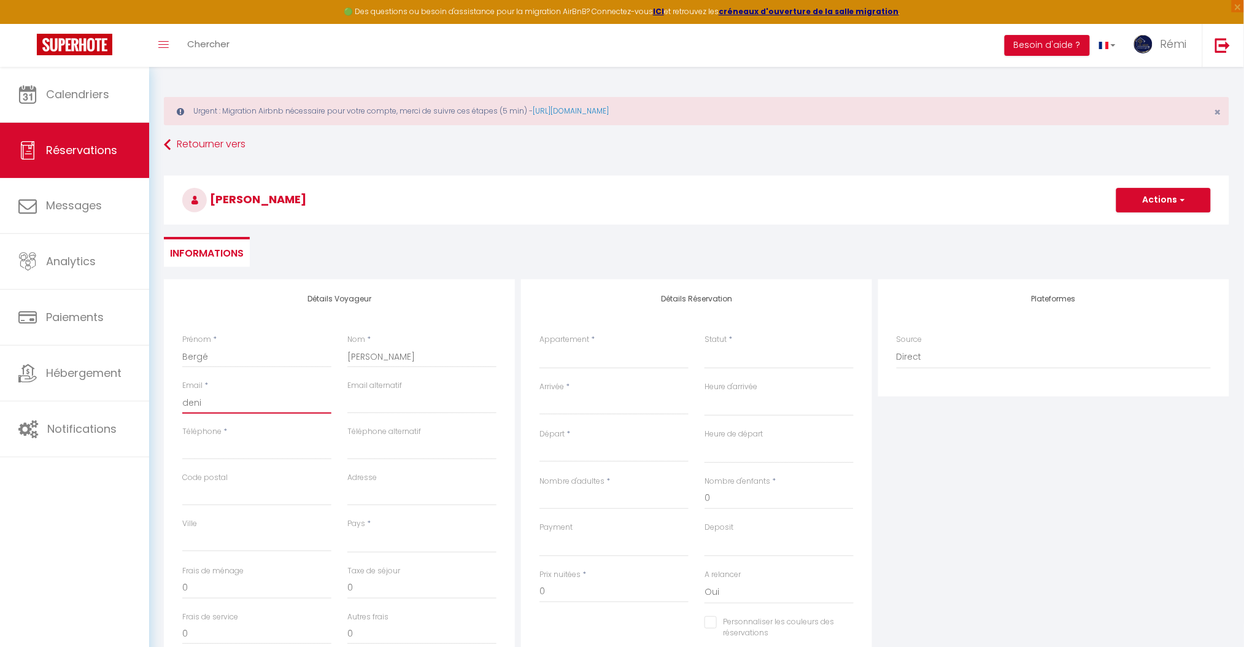
select select
checkbox input "false"
type input "[PERSON_NAME]"
select select
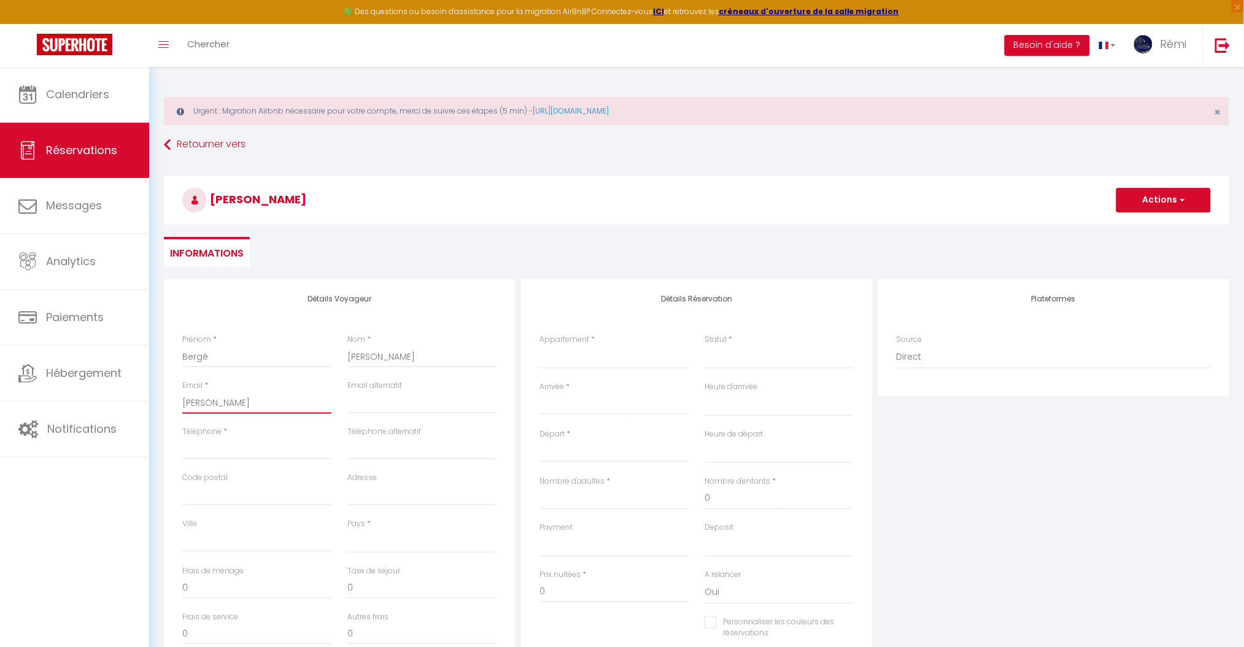
select select
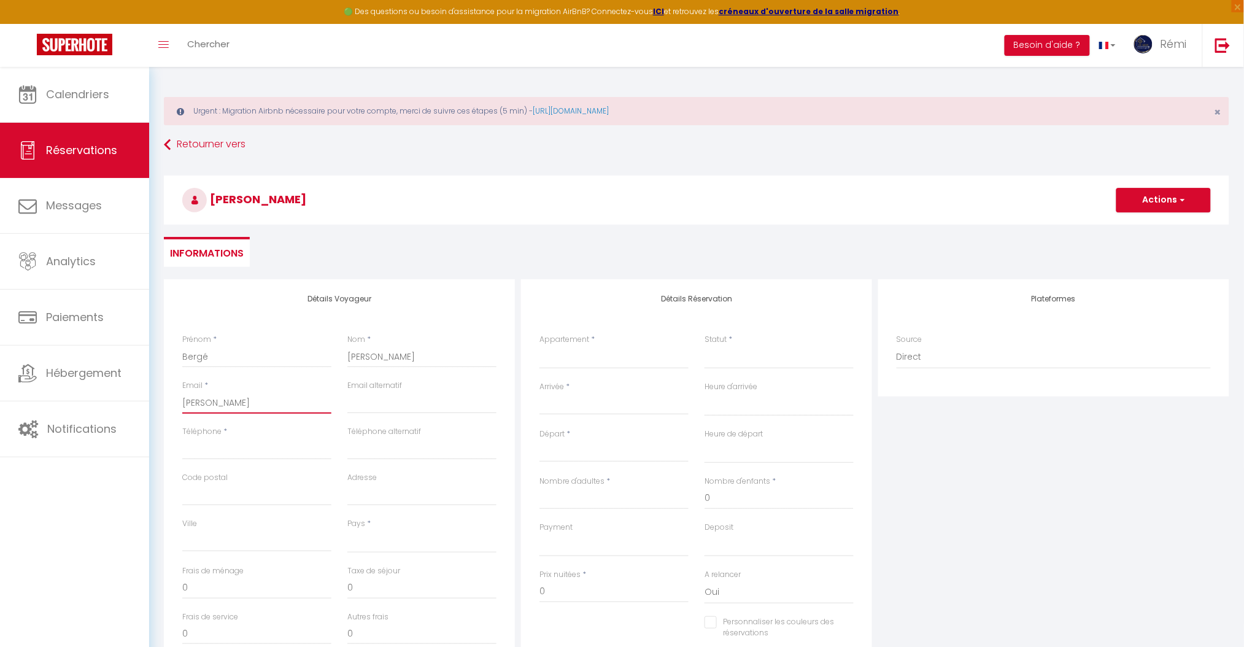
checkbox input "false"
type input "denisb"
select select
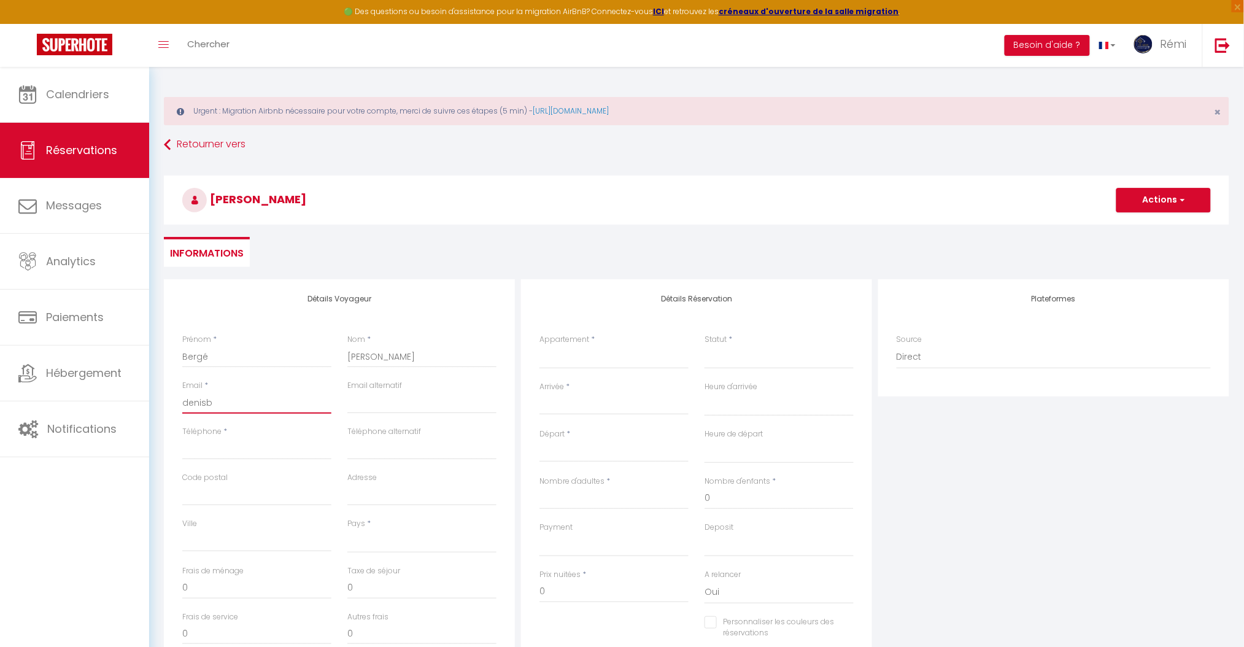
select select
checkbox input "false"
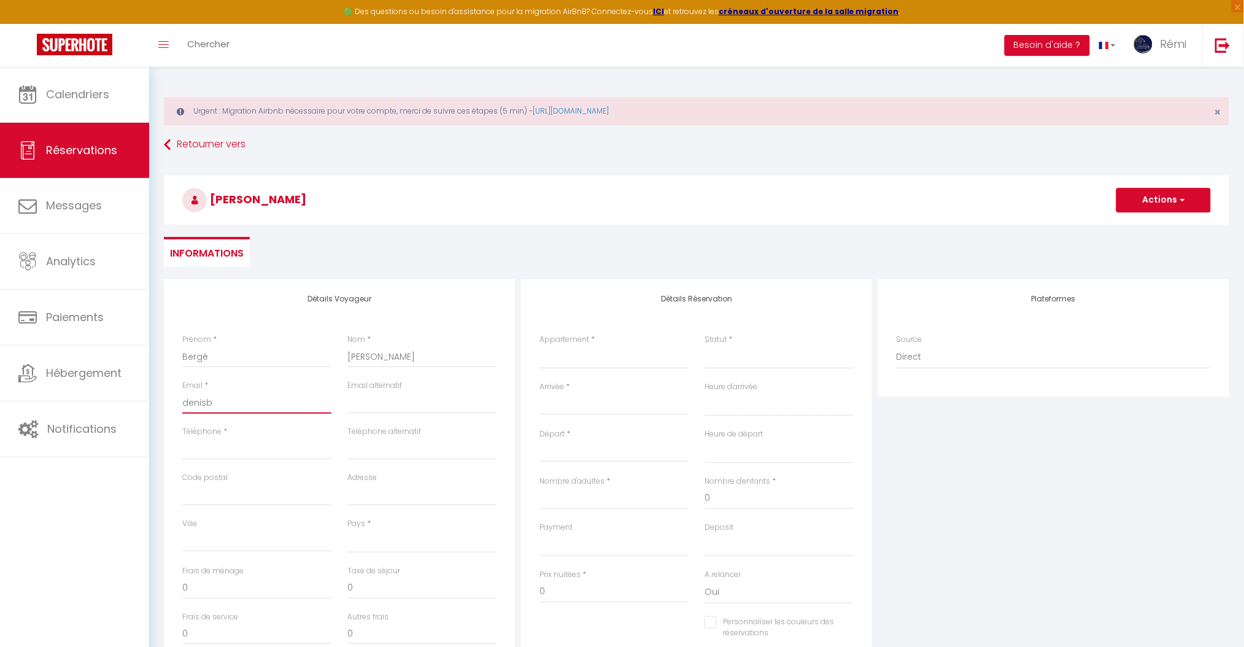
type input "denisb1"
select select
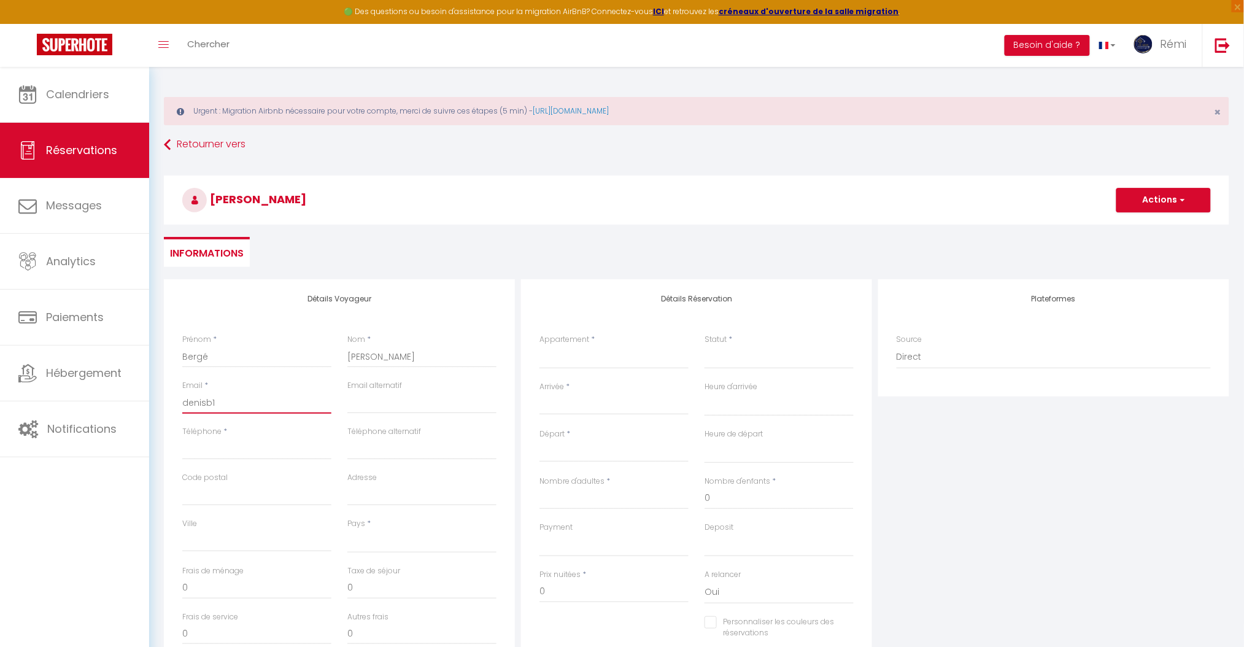
select select
checkbox input "false"
type input "denisb11"
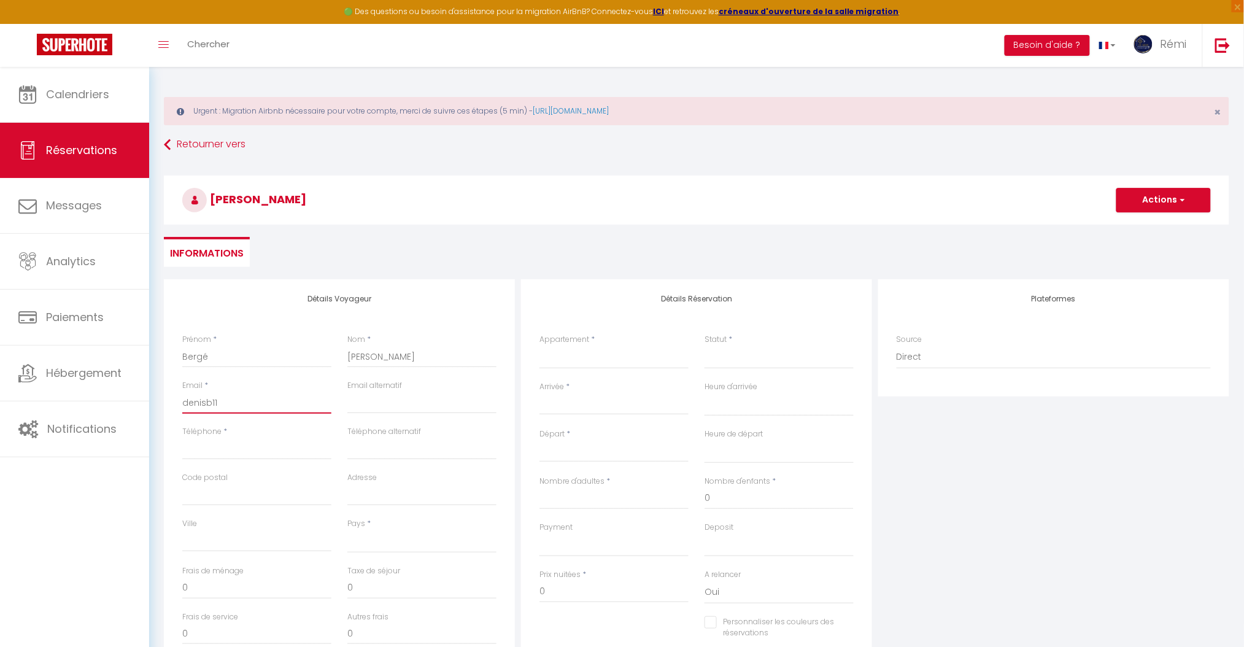
select select
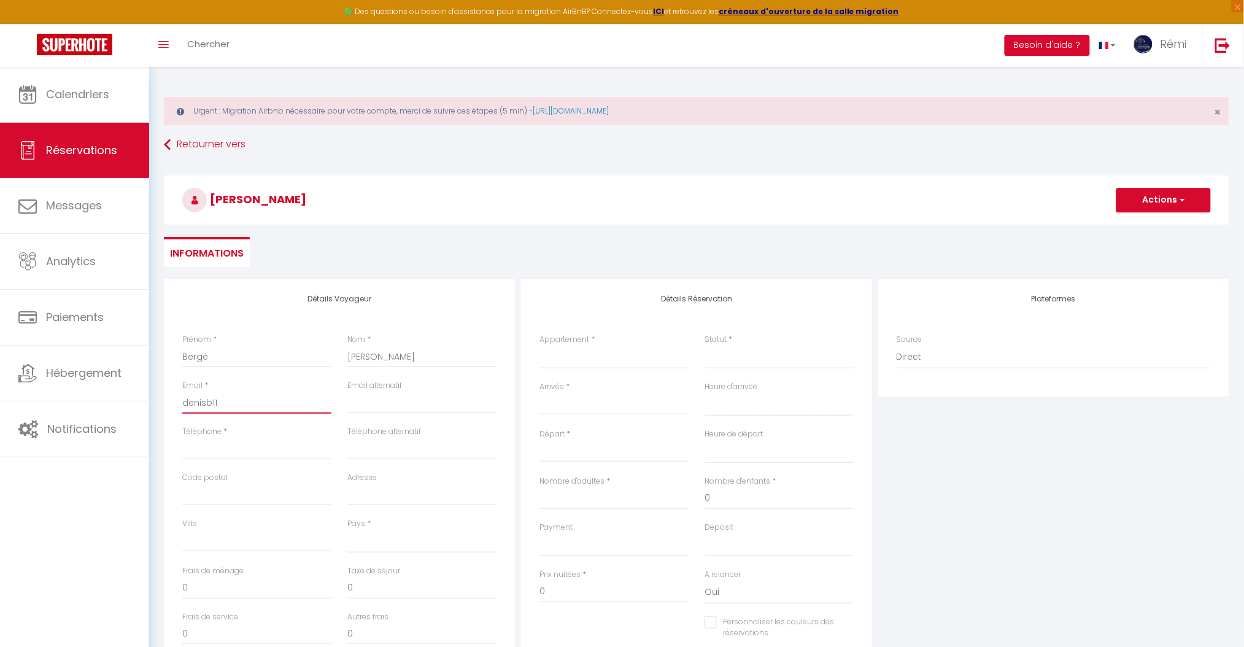
select select
checkbox input "false"
click at [257, 446] on input "Téléphone" at bounding box center [256, 449] width 149 height 22
click at [261, 540] on input "Ville" at bounding box center [256, 541] width 149 height 22
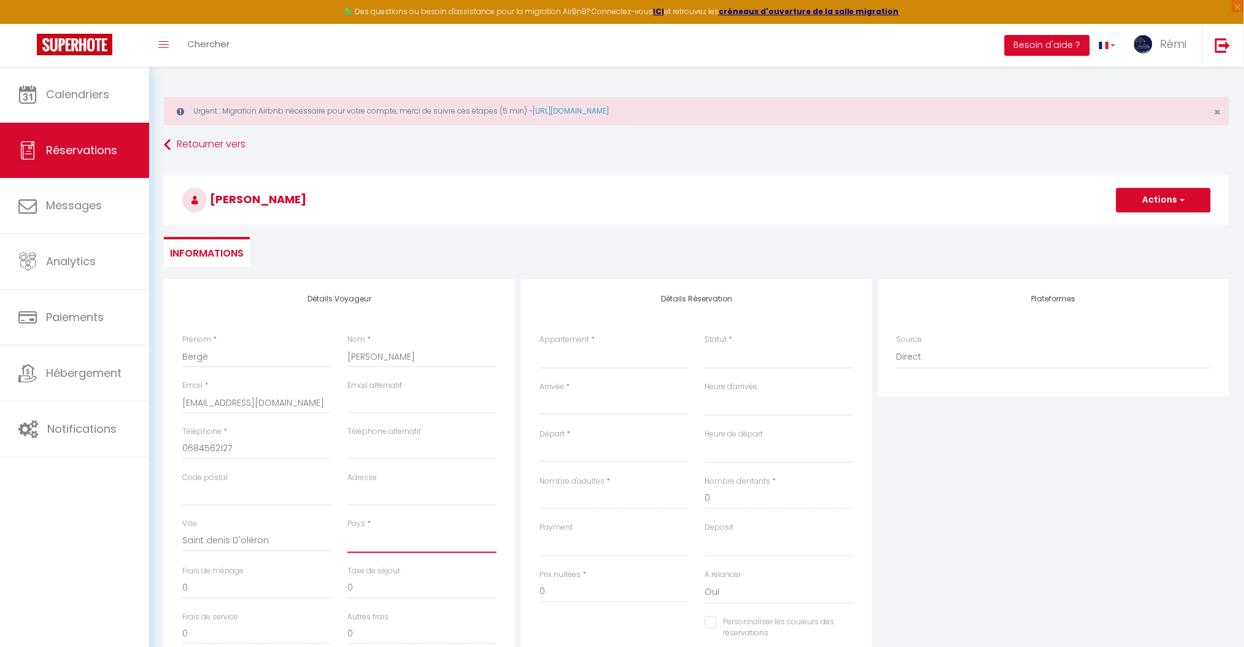
click at [365, 546] on select "[GEOGRAPHIC_DATA] [GEOGRAPHIC_DATA] [GEOGRAPHIC_DATA] [GEOGRAPHIC_DATA] [GEOGRA…" at bounding box center [421, 541] width 149 height 23
click at [347, 530] on select "[GEOGRAPHIC_DATA] [GEOGRAPHIC_DATA] [GEOGRAPHIC_DATA] [GEOGRAPHIC_DATA] [GEOGRA…" at bounding box center [421, 541] width 149 height 23
click at [279, 498] on input "Code postal" at bounding box center [256, 495] width 149 height 22
click at [371, 492] on input "Adresse" at bounding box center [421, 495] width 149 height 22
click at [624, 357] on select "AU soleil levant [PERSON_NAME] · Au soleil levant*terrasse*Local à vélo*oc keys…" at bounding box center [613, 357] width 149 height 23
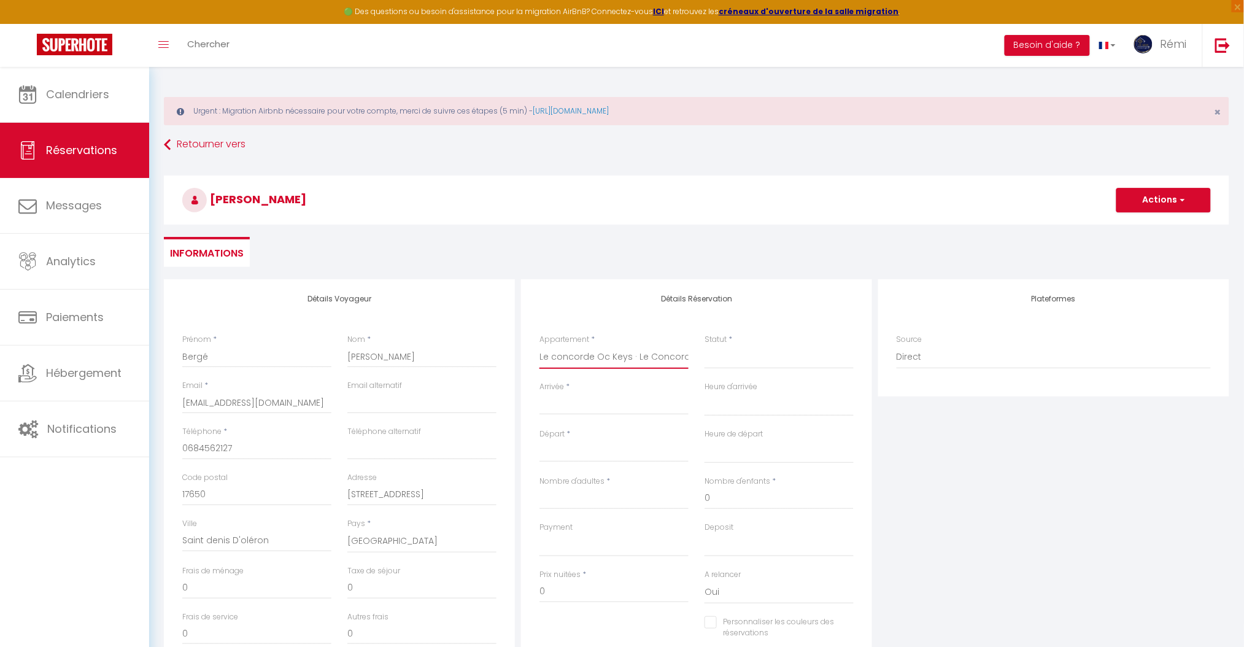
click at [539, 346] on select "AU soleil levant [PERSON_NAME] · Au soleil levant*terrasse*Local à vélo*oc keys…" at bounding box center [613, 357] width 149 height 23
click at [727, 363] on select "Confirmé Non Confirmé [PERSON_NAME] par le voyageur No Show Request" at bounding box center [779, 357] width 149 height 23
click at [705, 346] on select "Confirmé Non Confirmé [PERSON_NAME] par le voyageur No Show Request" at bounding box center [779, 357] width 149 height 23
click at [639, 410] on input "Arrivée" at bounding box center [613, 405] width 149 height 16
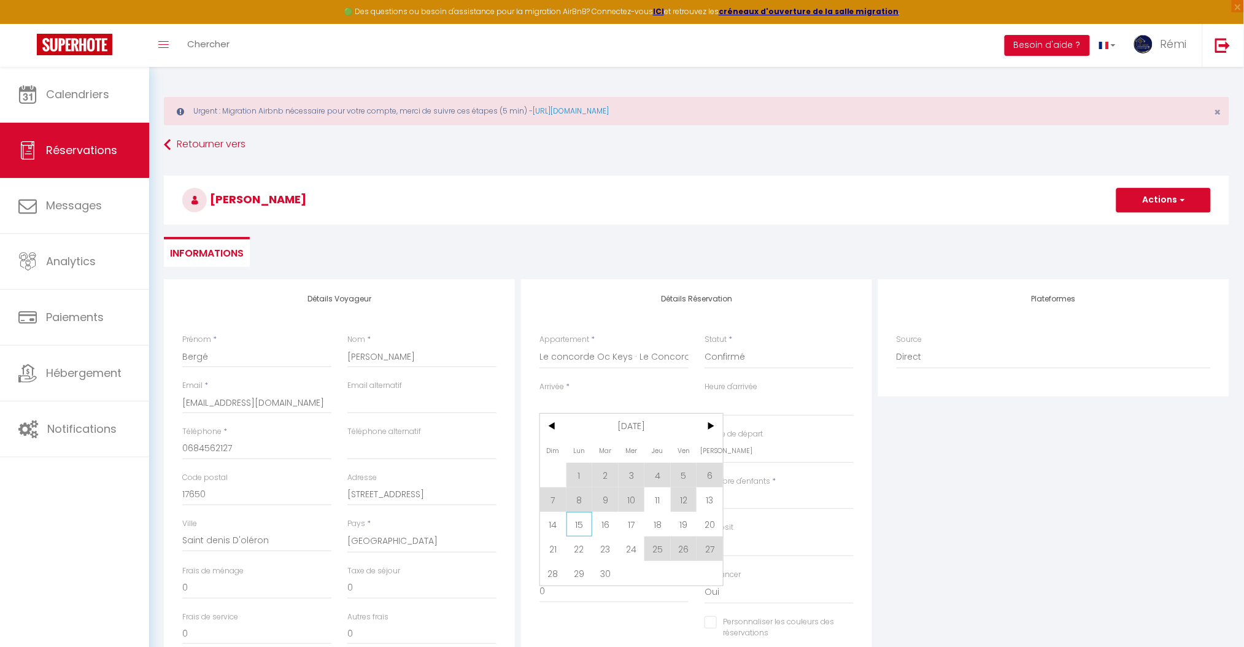
click at [576, 525] on span "15" at bounding box center [579, 524] width 26 height 25
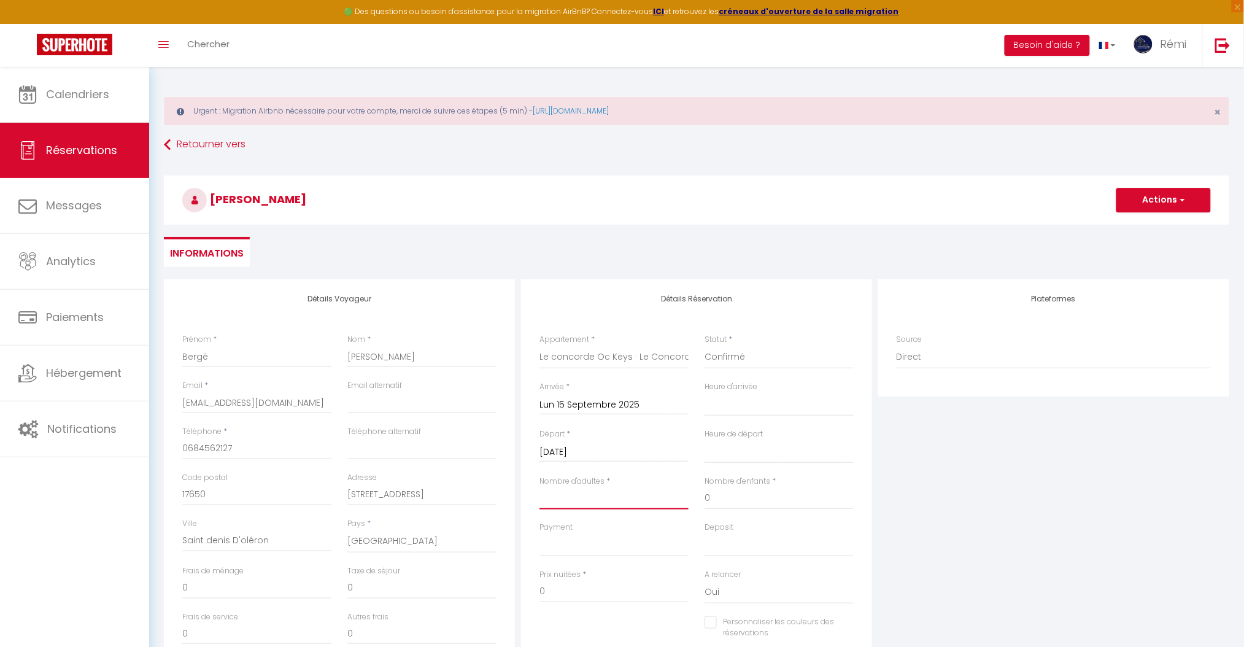
click at [619, 501] on input "Nombre d'adultes" at bounding box center [613, 498] width 149 height 22
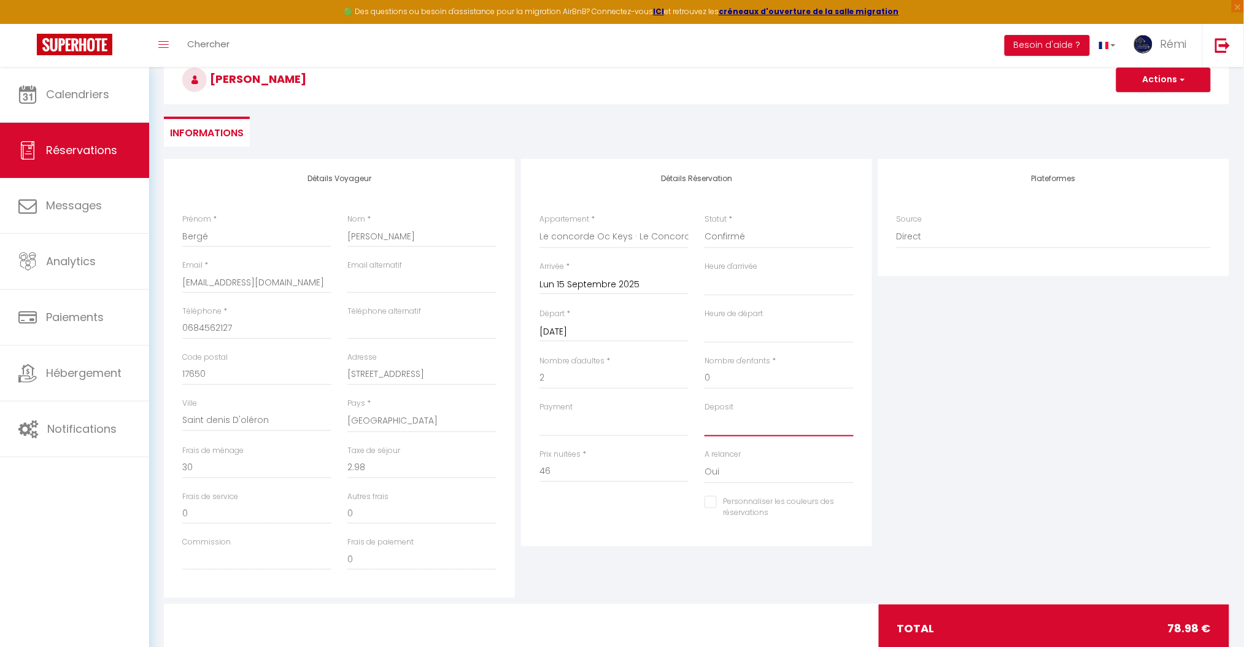
scroll to position [155, 0]
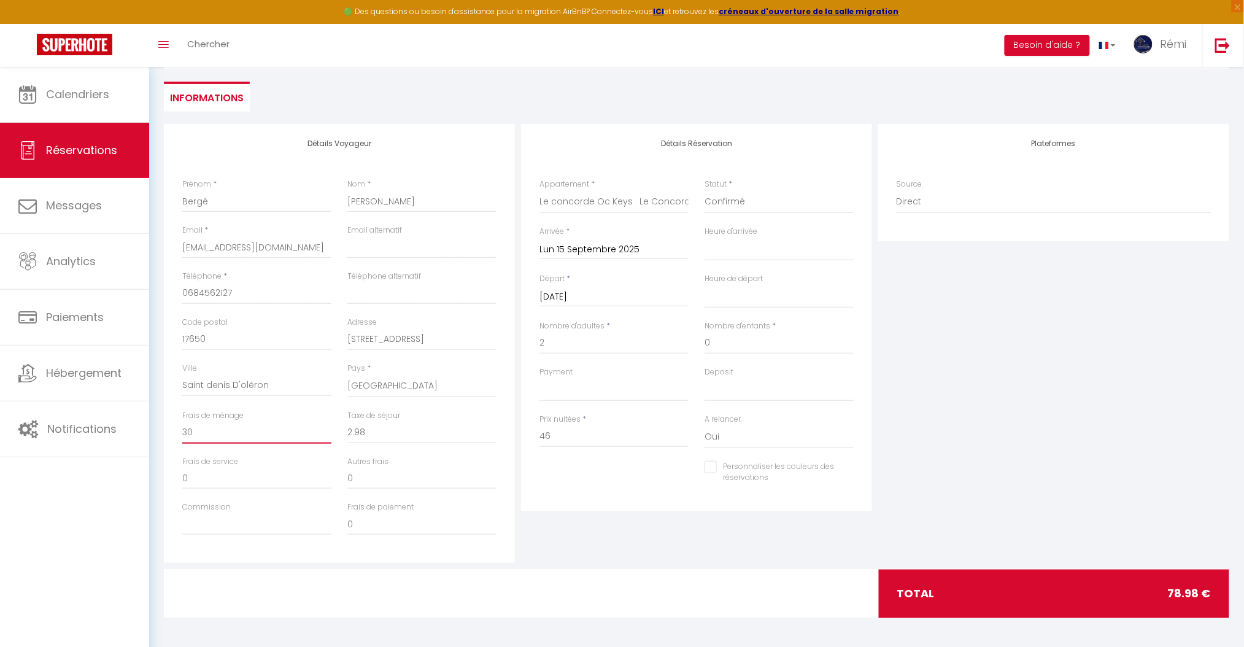
click at [220, 427] on input "30" at bounding box center [256, 433] width 149 height 22
click at [944, 437] on div "Plateformes Source Direct [DOMAIN_NAME] [DOMAIN_NAME] Chalet montagne Expedia G…" at bounding box center [1053, 343] width 357 height 439
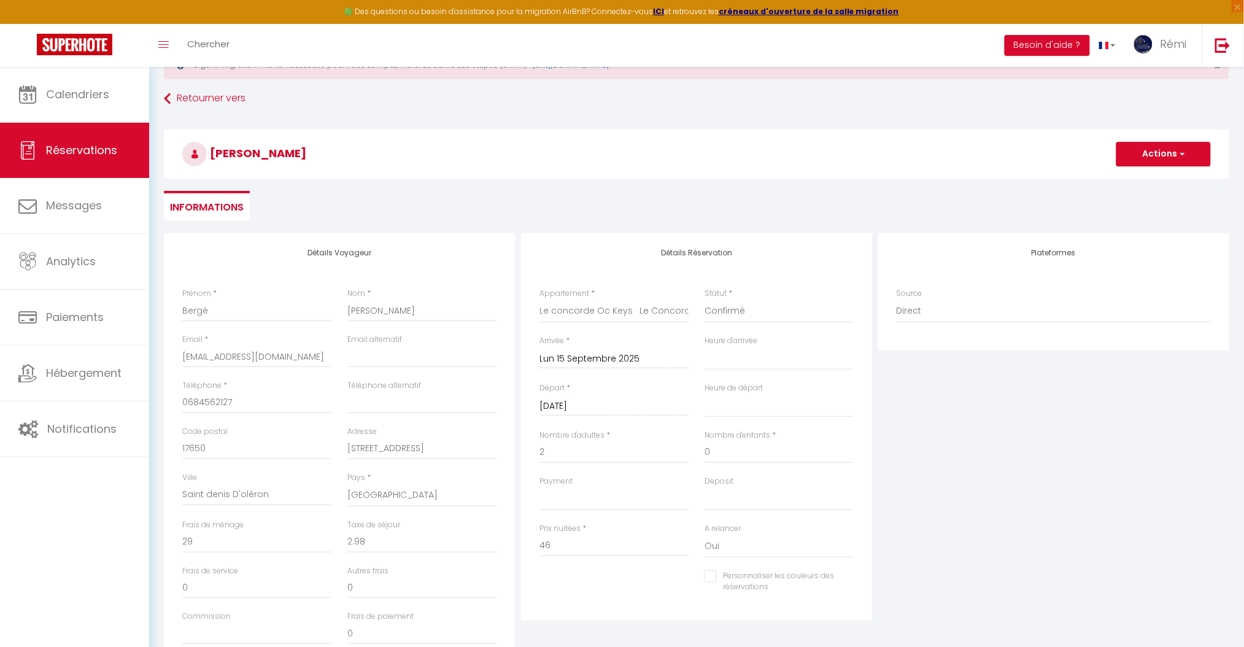
scroll to position [0, 0]
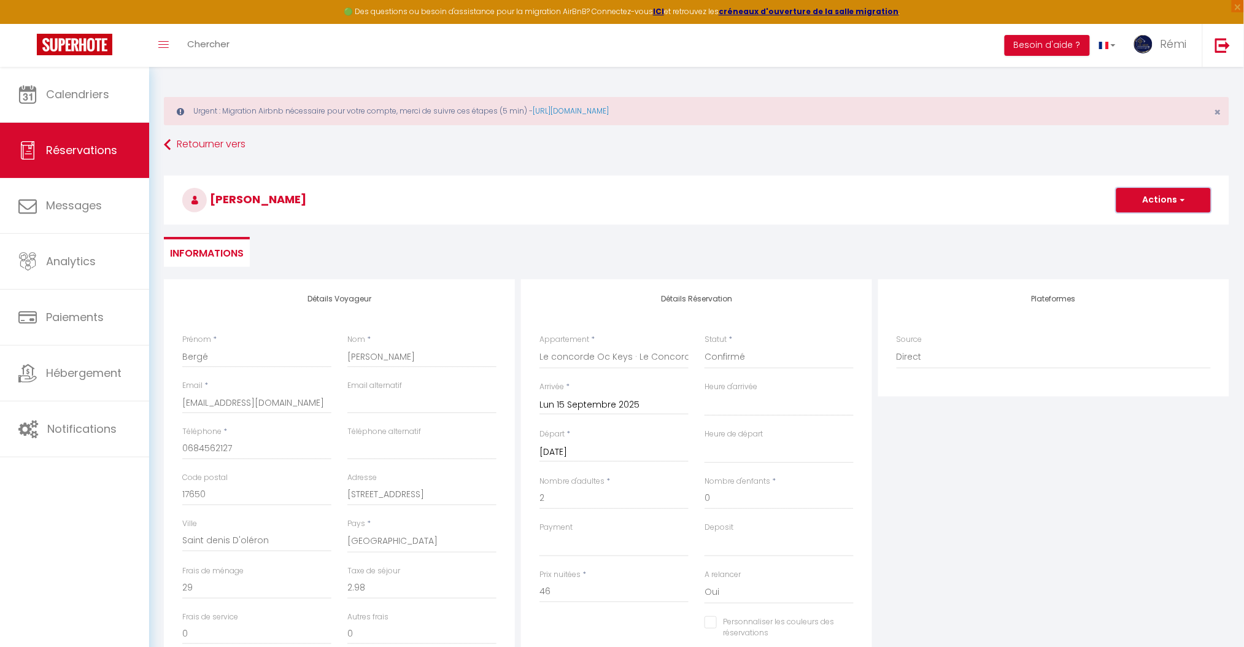
click at [1170, 201] on button "Actions" at bounding box center [1163, 200] width 95 height 25
click at [1140, 226] on link "Enregistrer" at bounding box center [1151, 227] width 97 height 16
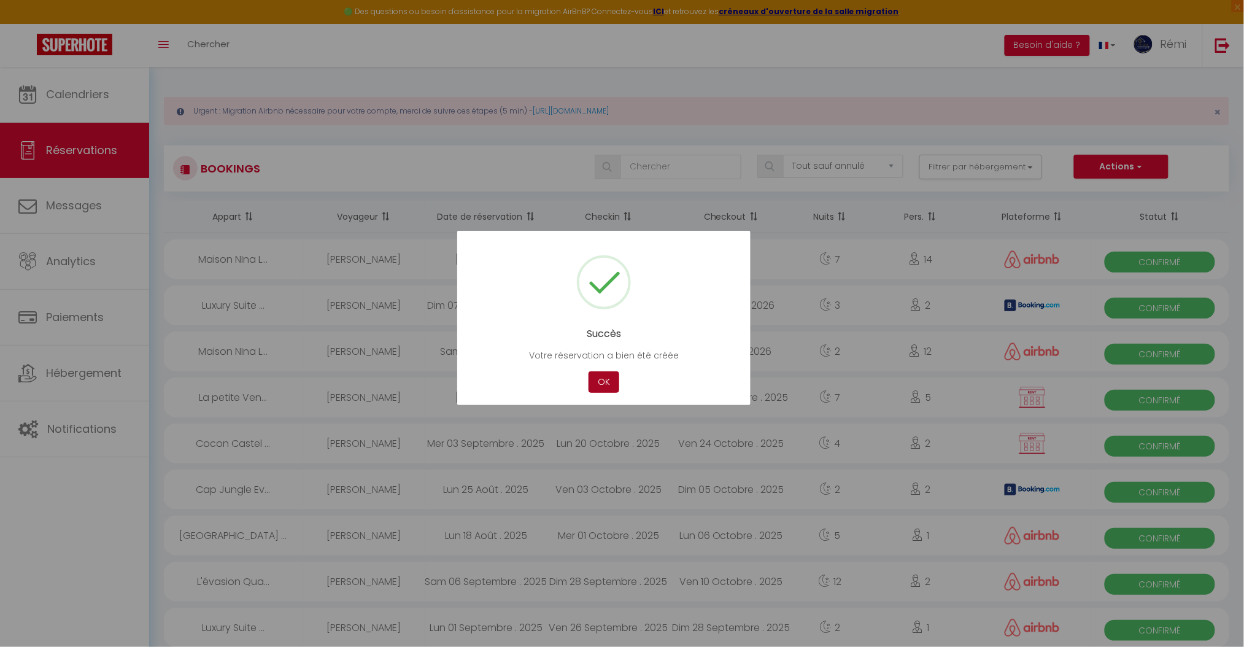
click at [616, 379] on button "OK" at bounding box center [604, 381] width 31 height 21
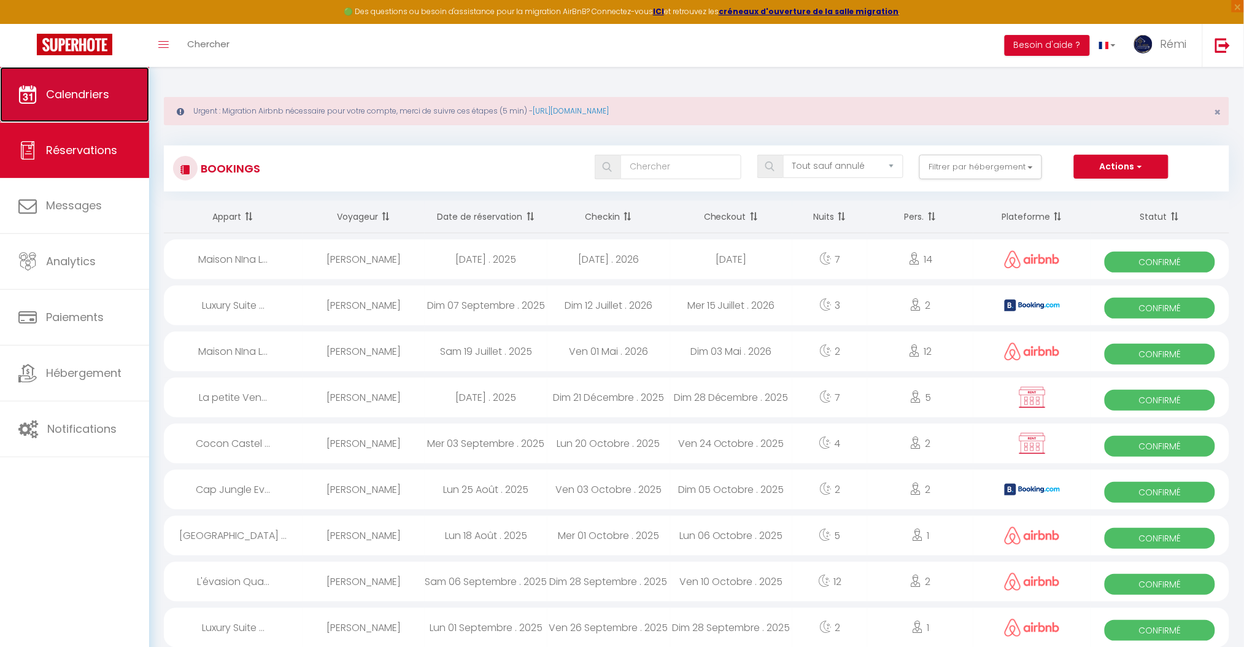
click at [85, 106] on link "Calendriers" at bounding box center [74, 94] width 149 height 55
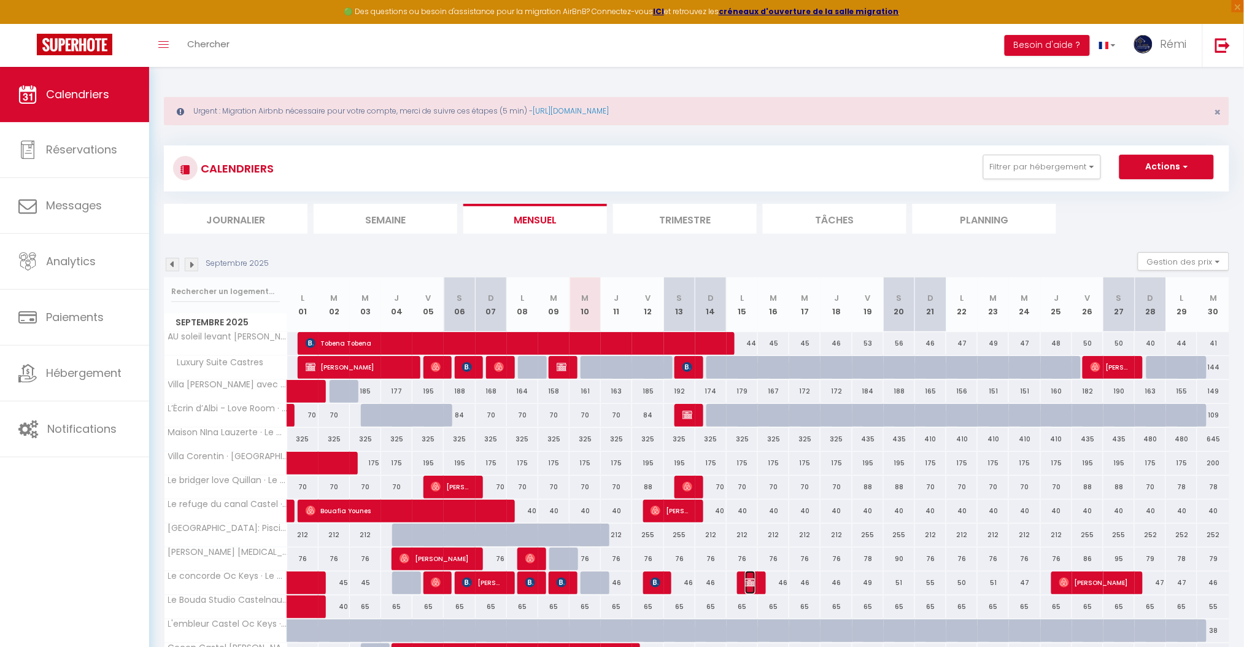
click at [754, 584] on img at bounding box center [750, 583] width 10 height 10
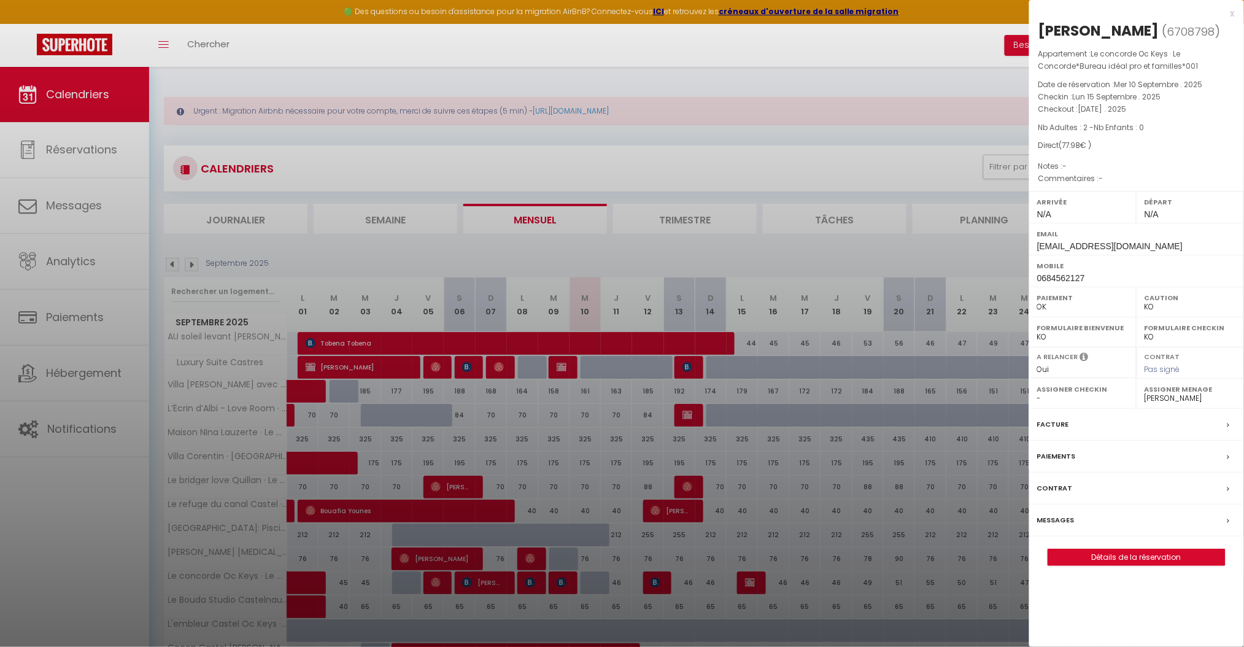
click at [1065, 519] on label "Messages" at bounding box center [1055, 520] width 37 height 13
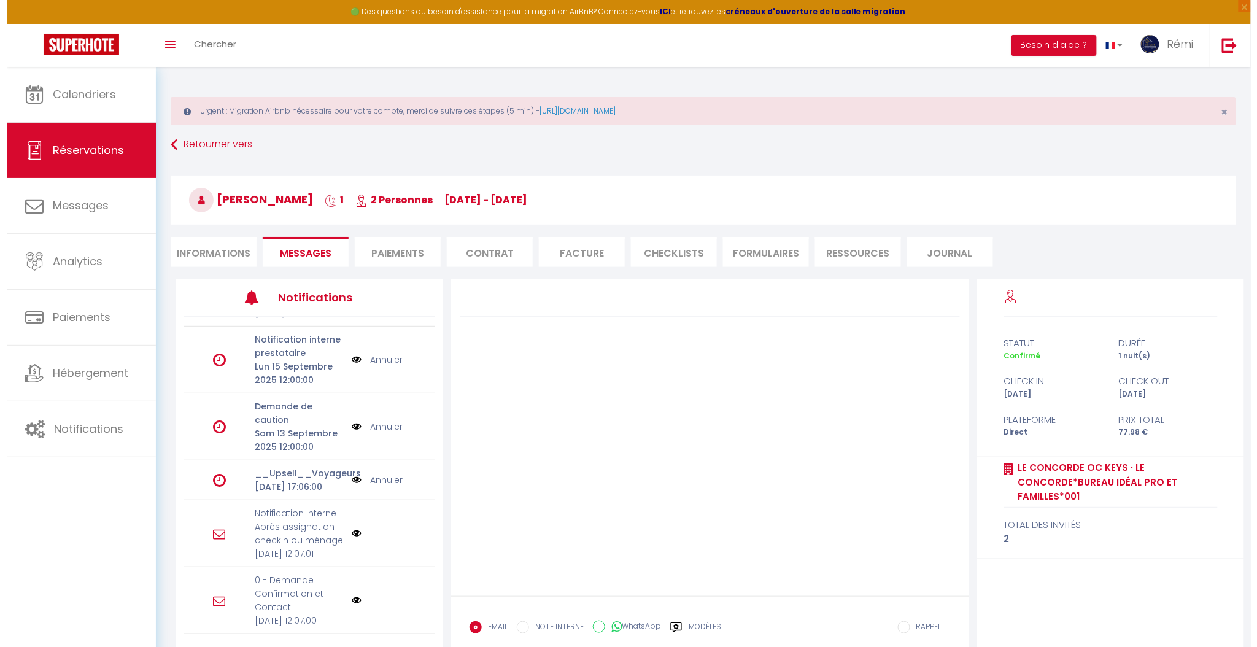
scroll to position [244, 0]
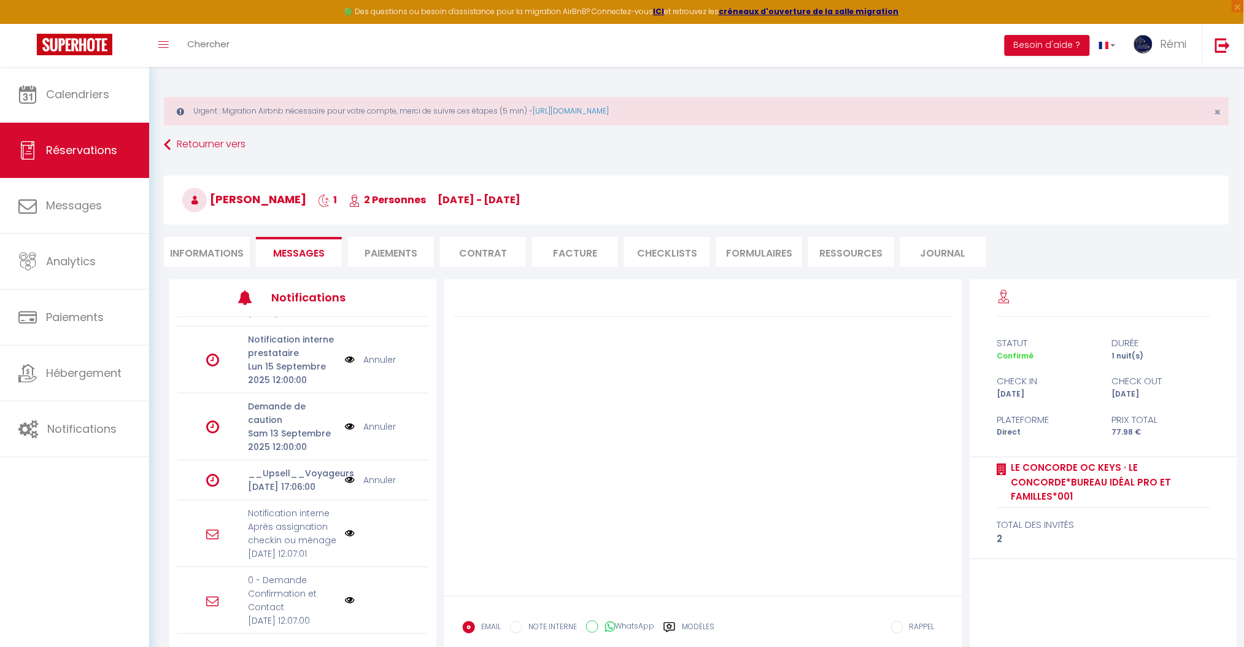
click at [345, 597] on img at bounding box center [350, 600] width 10 height 10
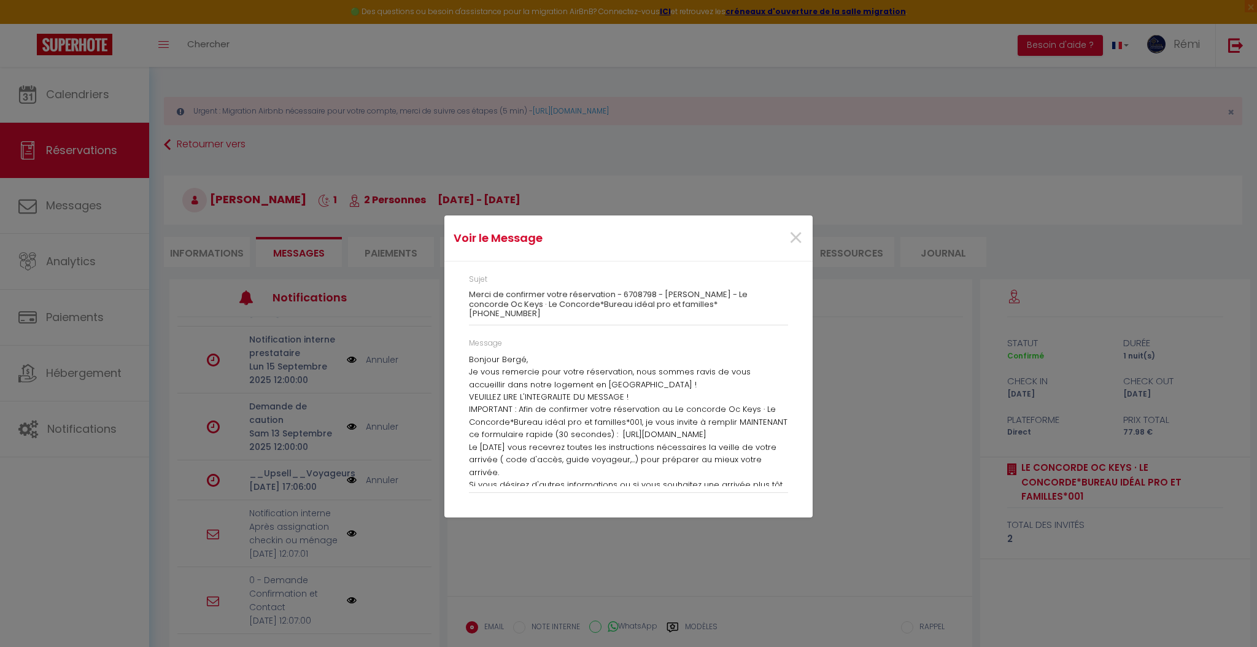
click at [532, 431] on p "IMPORTANT : Afin de confirmer votre réservation au Le concorde Oc Keys · Le Con…" at bounding box center [628, 421] width 319 height 37
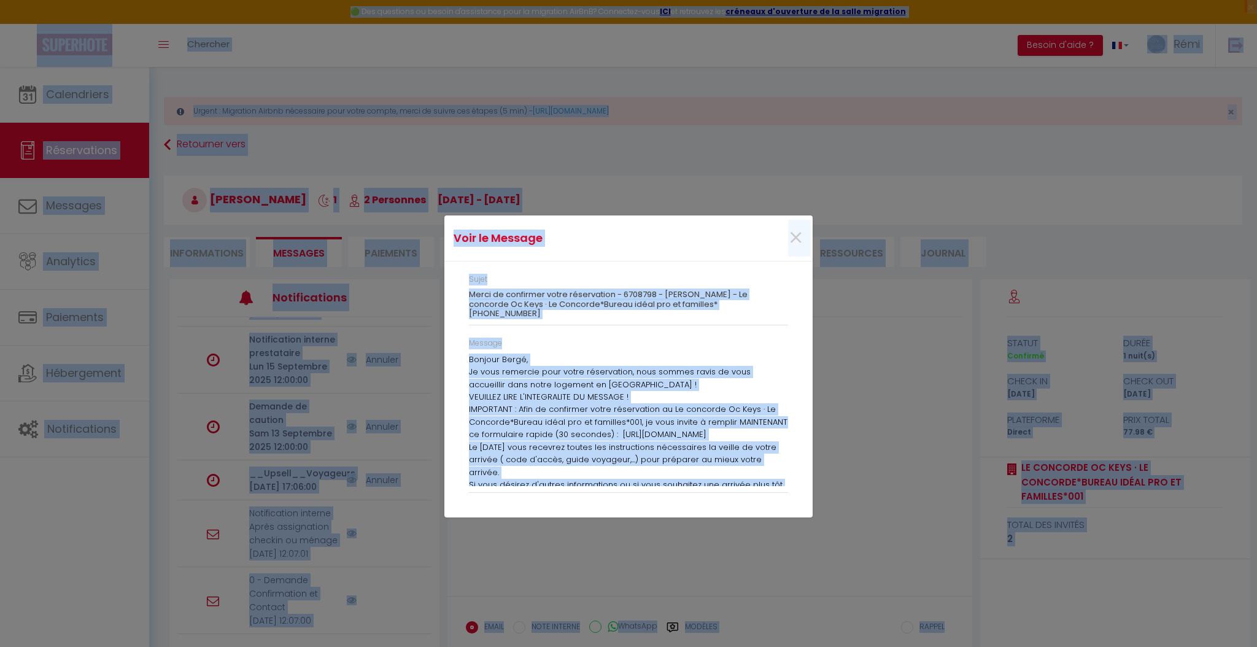
click at [532, 431] on p "IMPORTANT : Afin de confirmer votre réservation au Le concorde Oc Keys · Le Con…" at bounding box center [628, 421] width 319 height 37
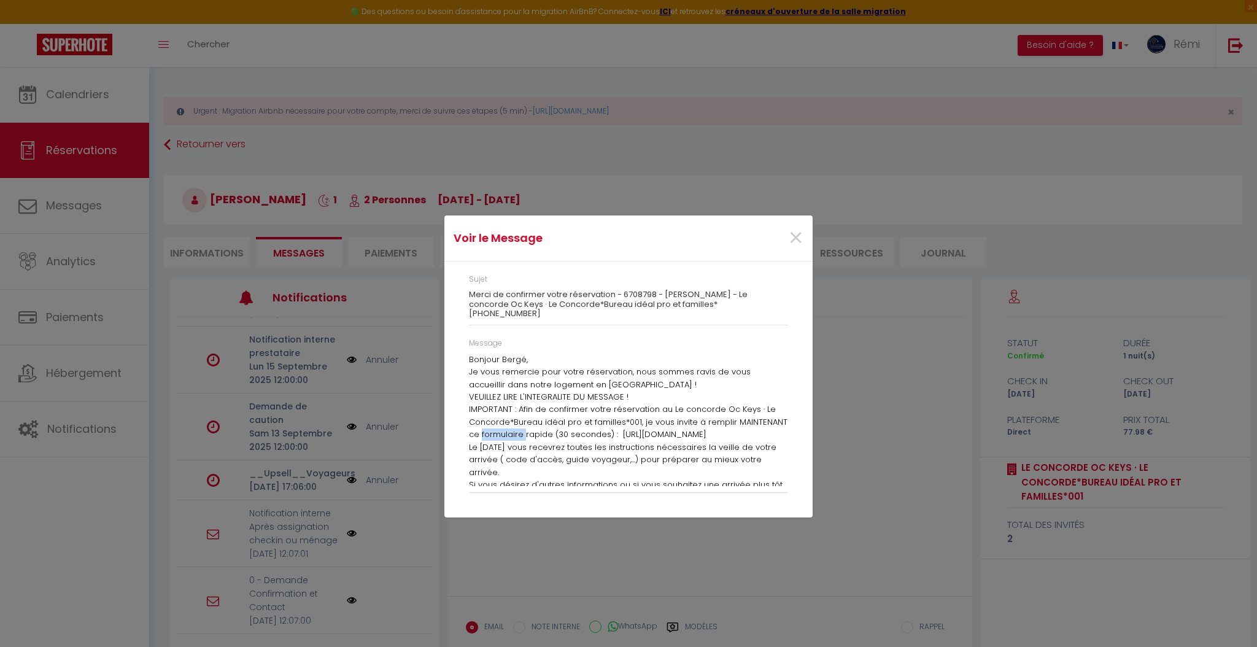
click at [532, 431] on p "IMPORTANT : Afin de confirmer votre réservation au Le concorde Oc Keys · Le Con…" at bounding box center [628, 421] width 319 height 37
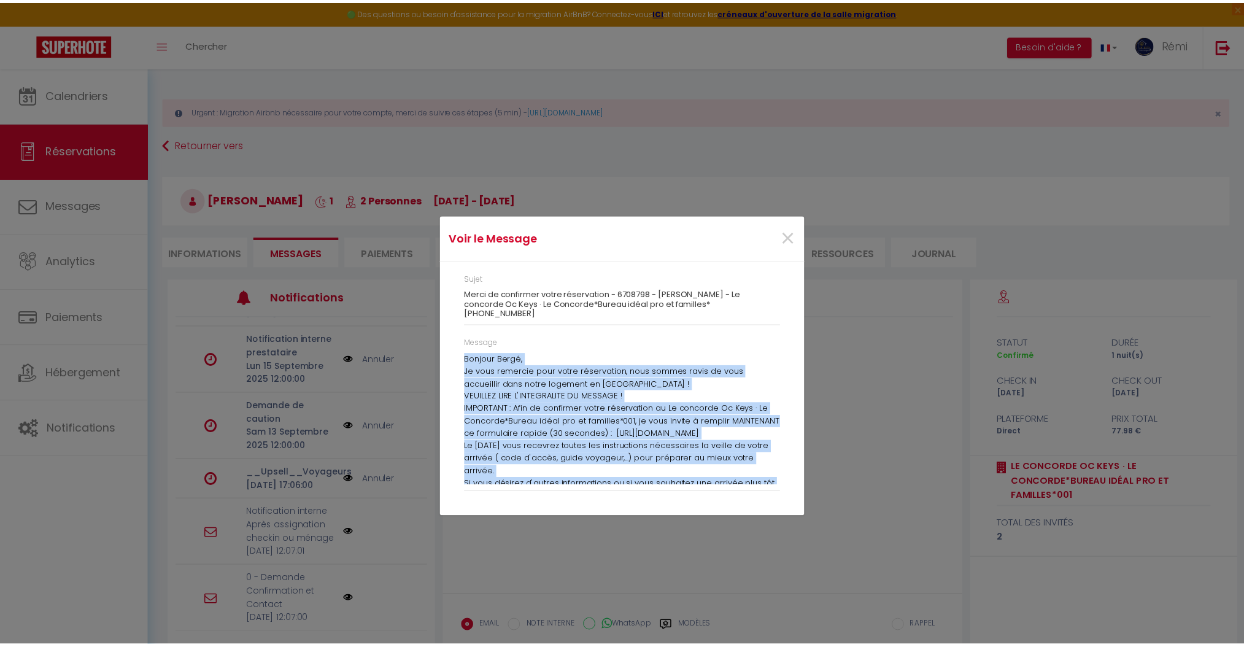
scroll to position [55, 0]
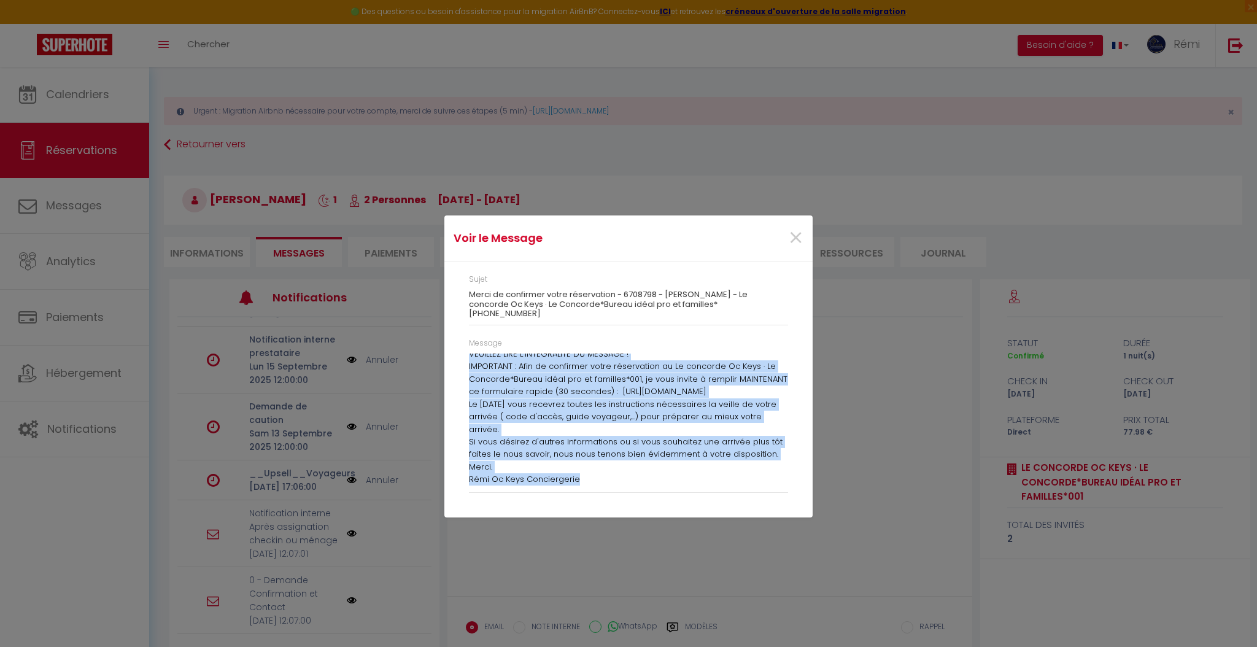
drag, startPoint x: 469, startPoint y: 358, endPoint x: 708, endPoint y: 501, distance: 278.0
click at [708, 501] on div "Sujet Merci de confirmer votre réservation - 6708798 - [PERSON_NAME] - Le conco…" at bounding box center [628, 388] width 368 height 255
copy div "Bonjour Bergé, Je vous remercie pour votre réservation, nous sommes ravis de vo…"
click at [794, 248] on span "×" at bounding box center [795, 238] width 15 height 37
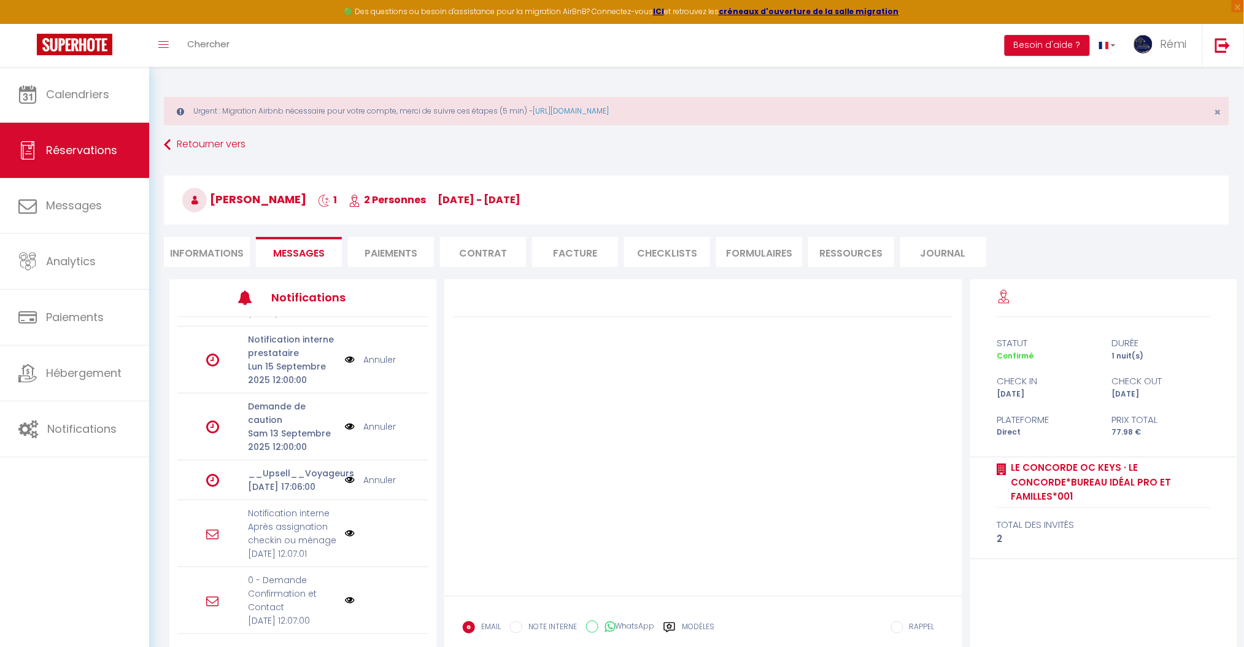
click at [599, 624] on label "WhatsApp" at bounding box center [626, 627] width 56 height 14
click at [598, 624] on input "WhatsApp" at bounding box center [592, 626] width 12 height 12
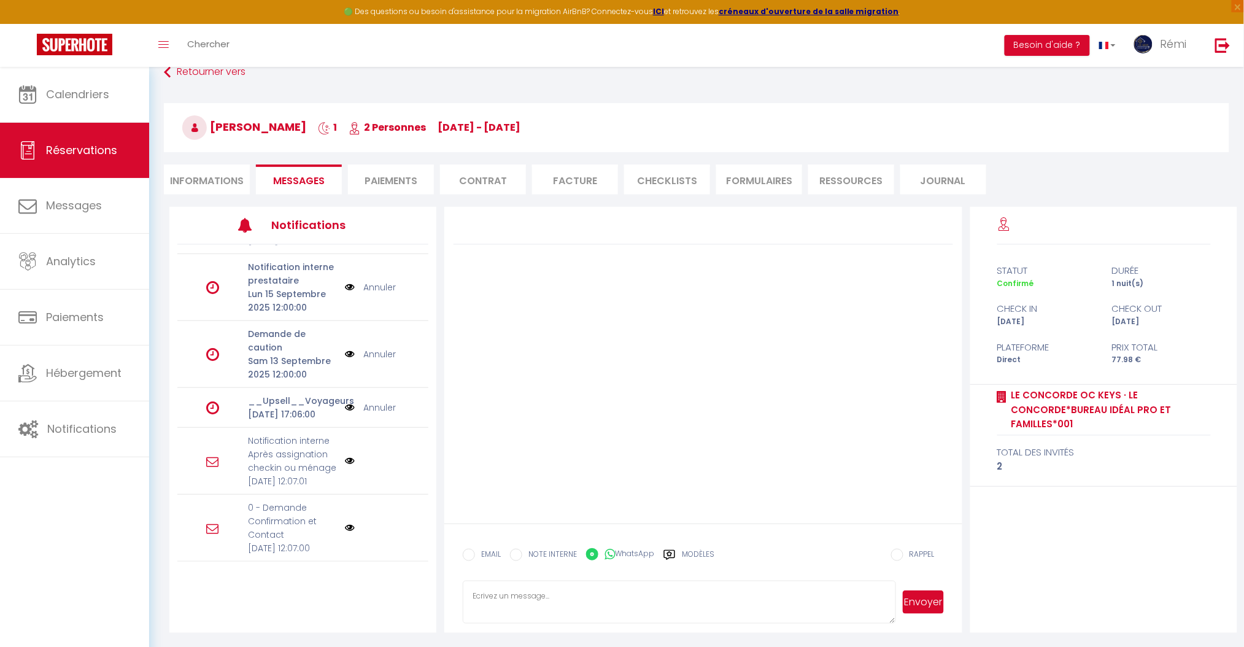
click at [566, 613] on textarea at bounding box center [679, 602] width 433 height 43
click at [933, 603] on button "Envoyer" at bounding box center [923, 601] width 41 height 23
click at [228, 171] on li "Informations" at bounding box center [207, 179] width 86 height 30
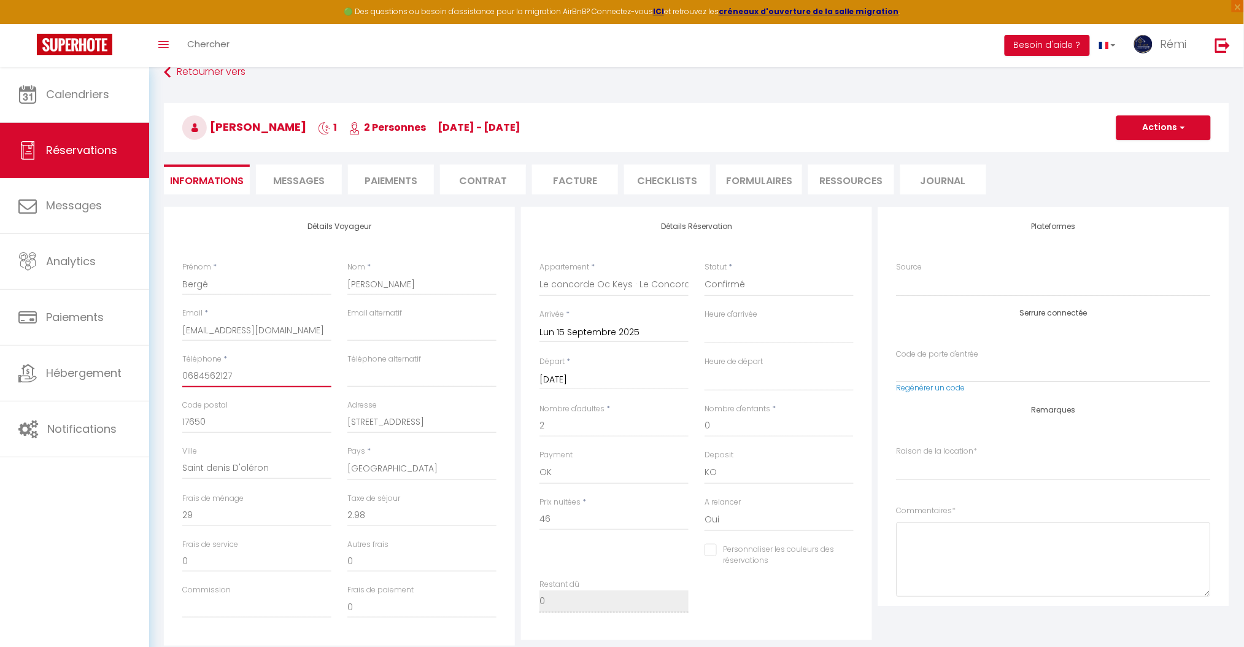
click at [188, 376] on input "0684562127" at bounding box center [256, 376] width 149 height 22
click at [1155, 107] on h3 "[PERSON_NAME] 1 2 Personnes [DATE] - [DATE]" at bounding box center [696, 127] width 1065 height 49
click at [1155, 124] on button "Actions" at bounding box center [1163, 127] width 95 height 25
click at [1087, 129] on h3 "[PERSON_NAME] 1 2 Personnes [DATE] - [DATE]" at bounding box center [696, 127] width 1065 height 49
click at [970, 474] on index "[PERSON_NAME] Professionnel Loisir/ Vacance" at bounding box center [1054, 468] width 314 height 23
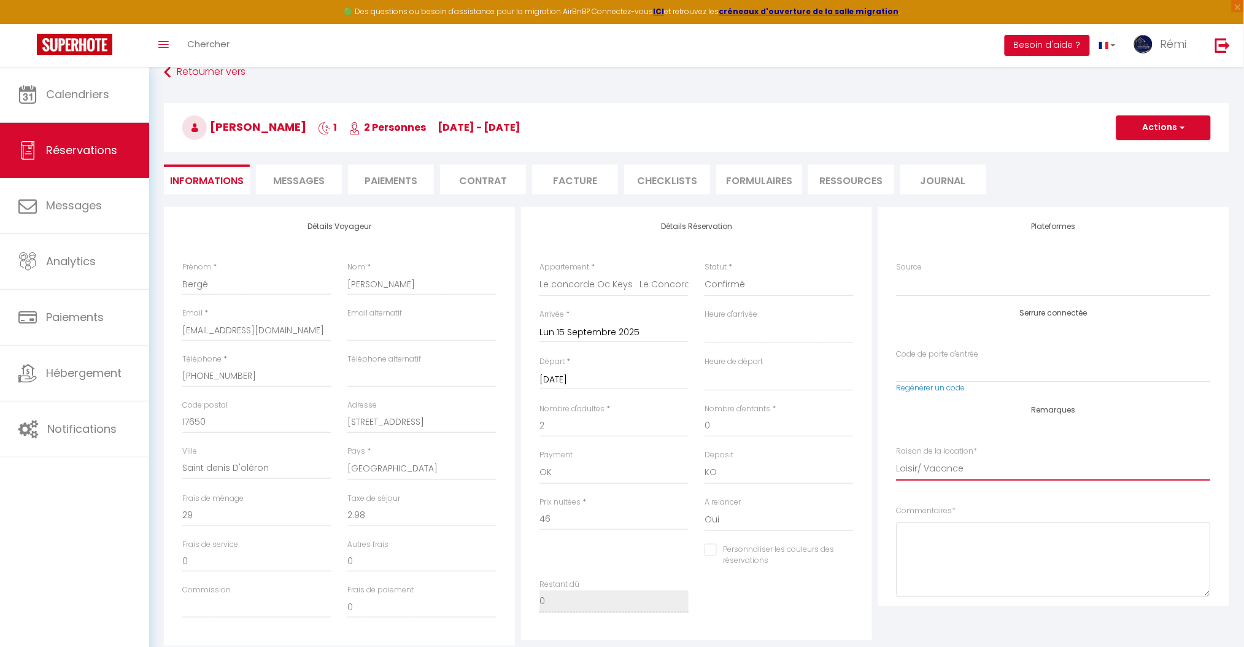
click at [897, 457] on index "[PERSON_NAME] Professionnel Loisir/ Vacance" at bounding box center [1054, 468] width 314 height 23
click at [1162, 126] on button "Actions" at bounding box center [1163, 127] width 95 height 25
click at [1151, 150] on link "Enregistrer" at bounding box center [1151, 155] width 97 height 16
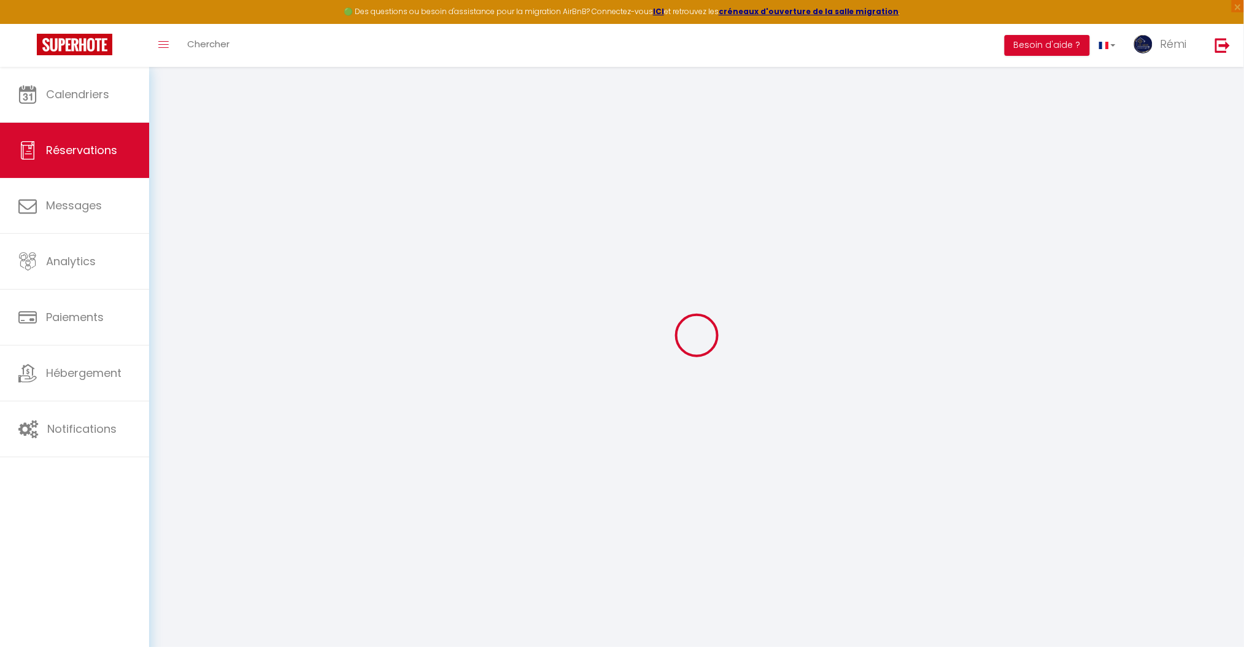
scroll to position [66, 0]
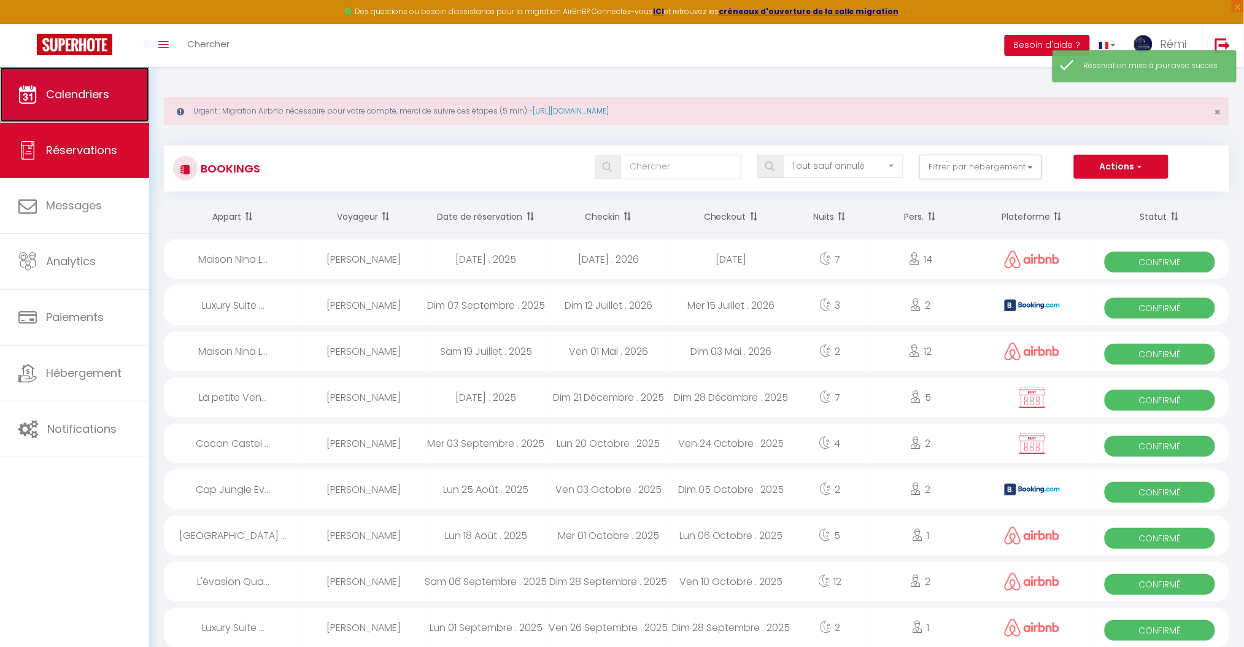
click at [111, 87] on link "Calendriers" at bounding box center [74, 94] width 149 height 55
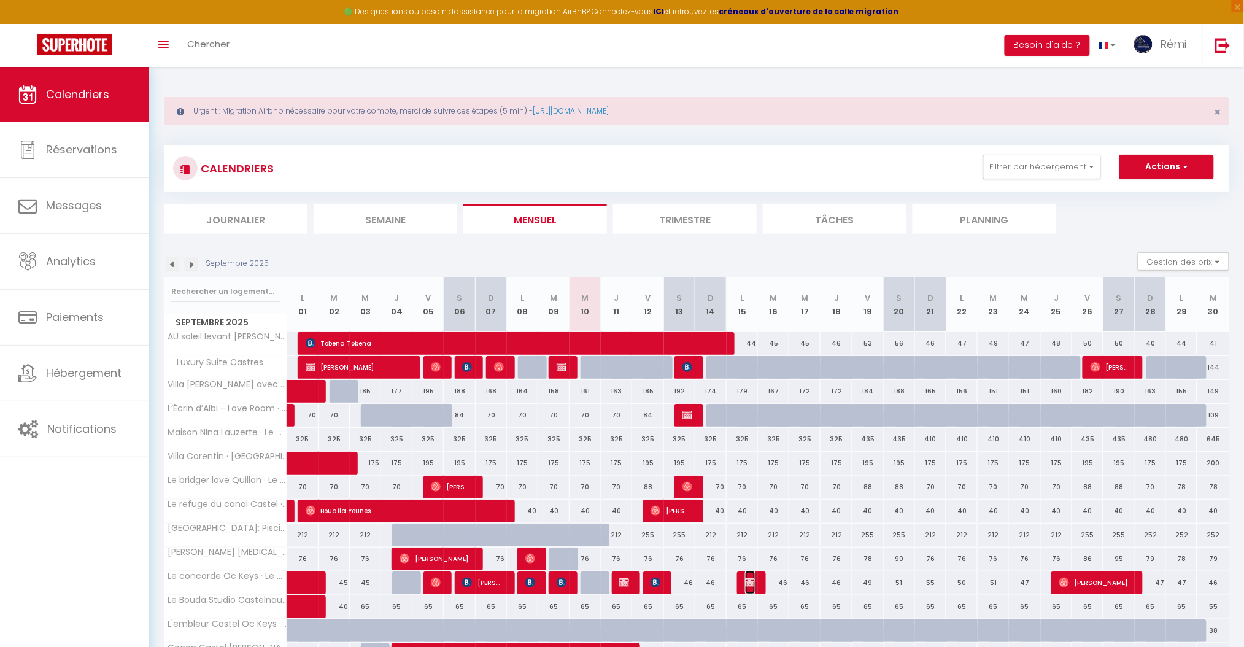
click at [754, 578] on img at bounding box center [750, 583] width 10 height 10
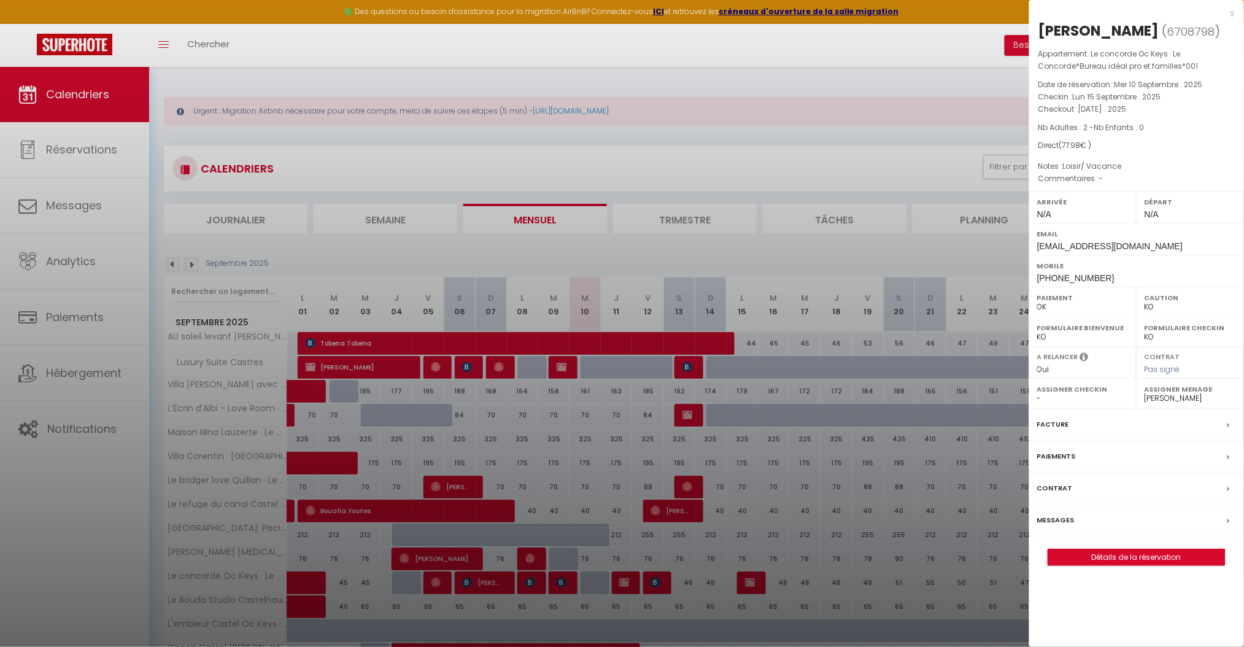
click at [1064, 516] on label "Messages" at bounding box center [1055, 520] width 37 height 13
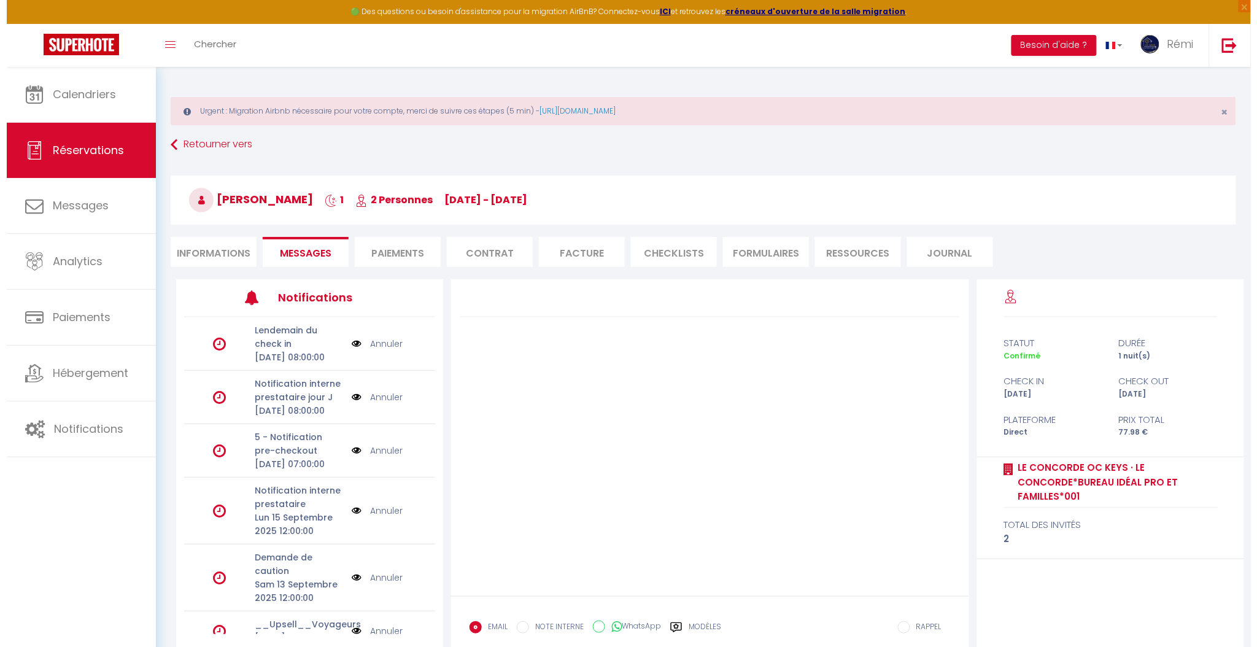
scroll to position [244, 0]
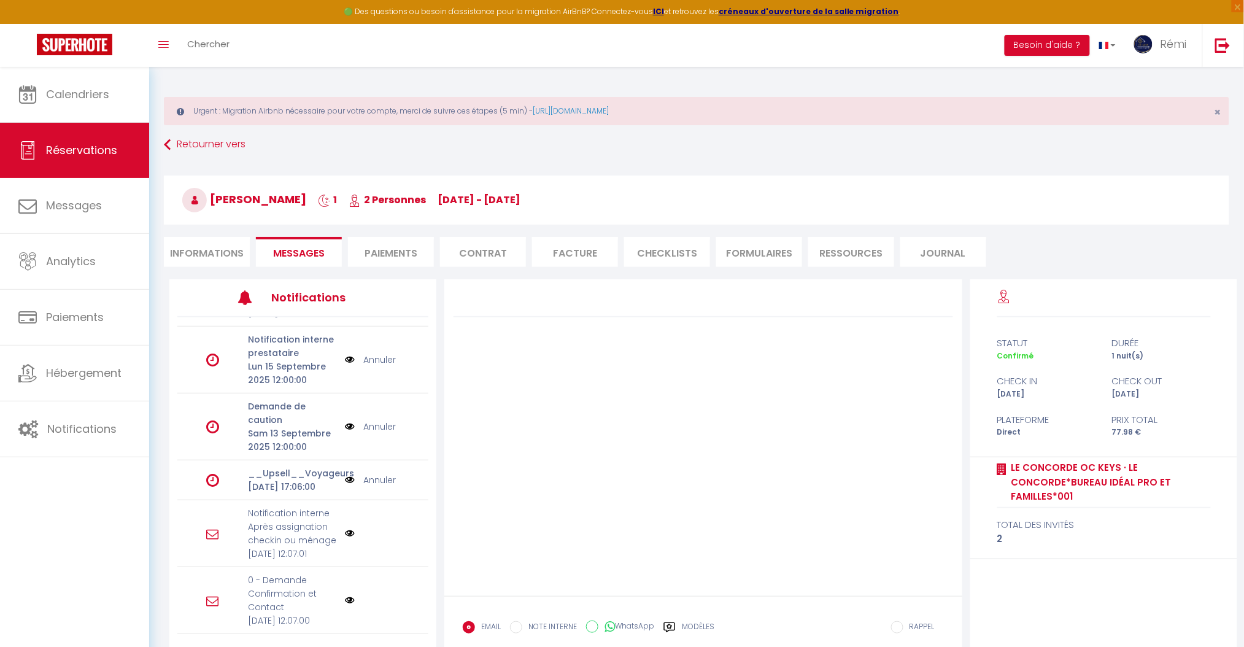
click at [345, 595] on img at bounding box center [350, 600] width 10 height 10
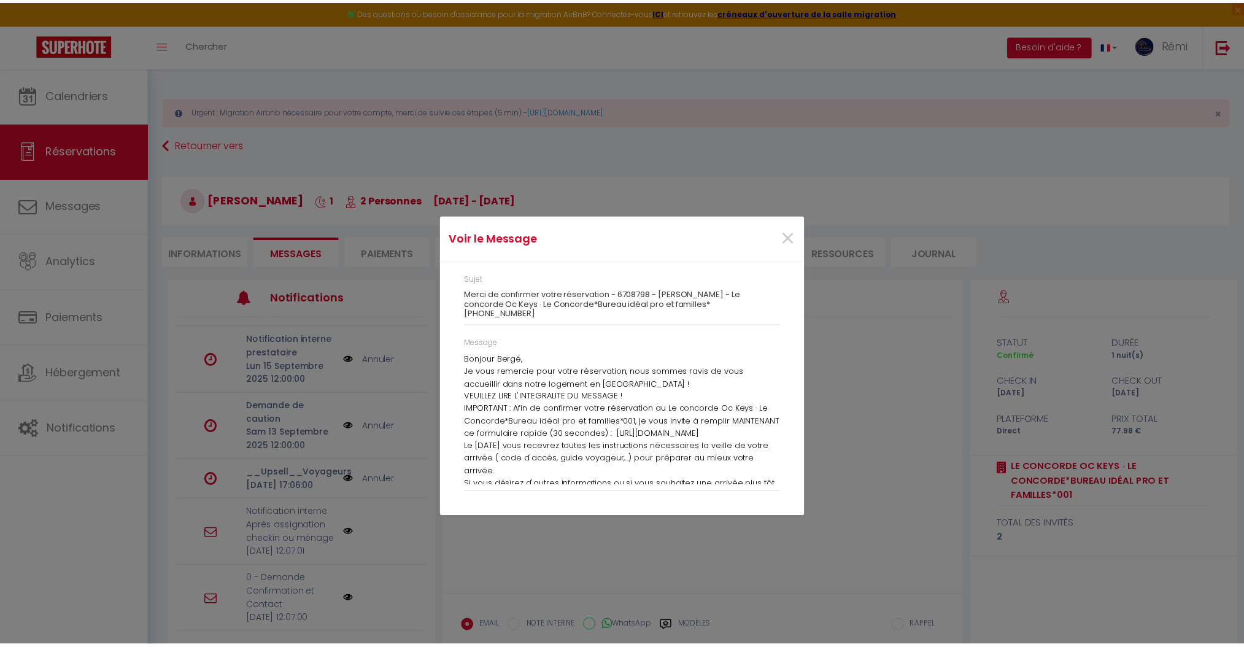
scroll to position [55, 0]
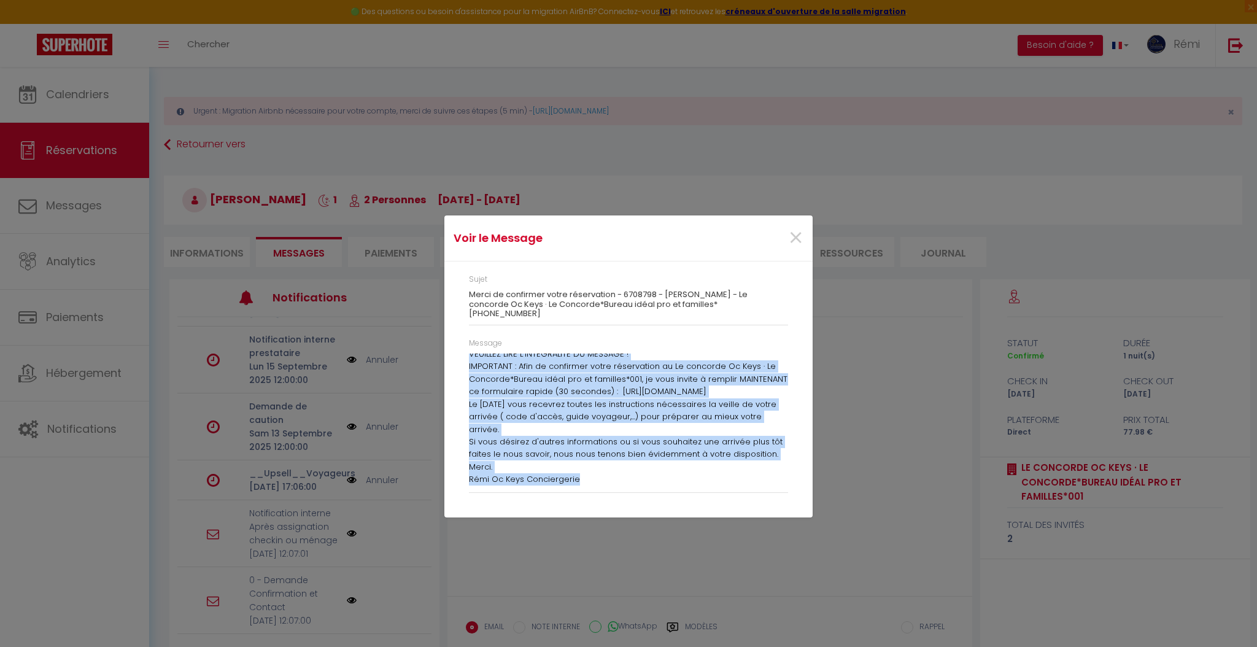
drag, startPoint x: 468, startPoint y: 350, endPoint x: 664, endPoint y: 507, distance: 250.6
click at [664, 507] on div "Sujet Merci de confirmer votre réservation - 6708798 - [PERSON_NAME] - Le conco…" at bounding box center [628, 388] width 368 height 255
copy div "Bonjour Bergé, Je vous remercie pour votre réservation, nous sommes ravis de vo…"
click at [1006, 547] on div "Voir le Message × Sujet Merci de confirmer votre réservation - 6708798 - [PERSO…" at bounding box center [628, 323] width 1257 height 647
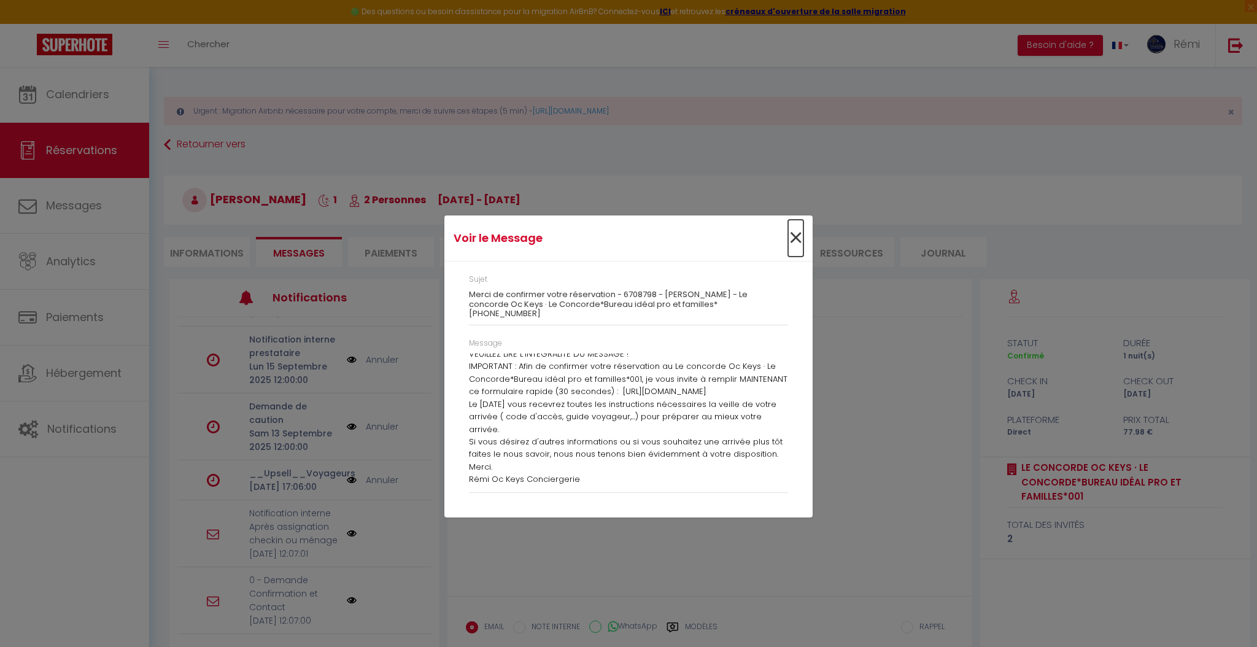
click at [796, 245] on span "×" at bounding box center [795, 238] width 15 height 37
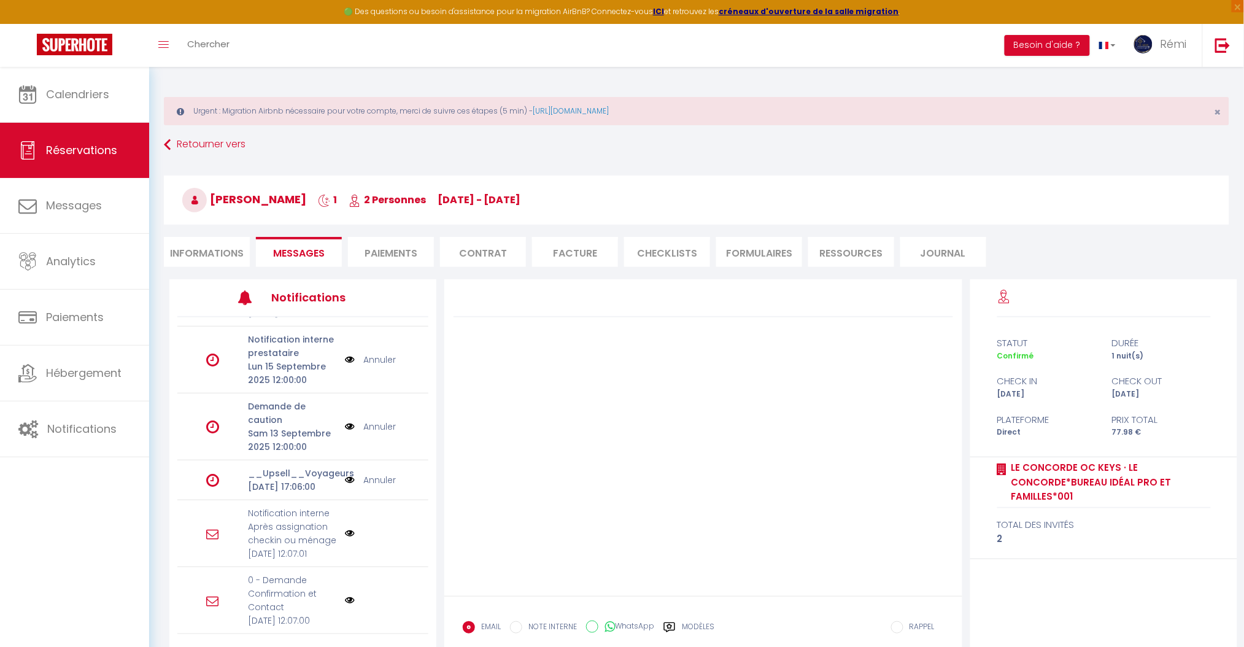
click at [589, 627] on input "WhatsApp" at bounding box center [592, 626] width 12 height 12
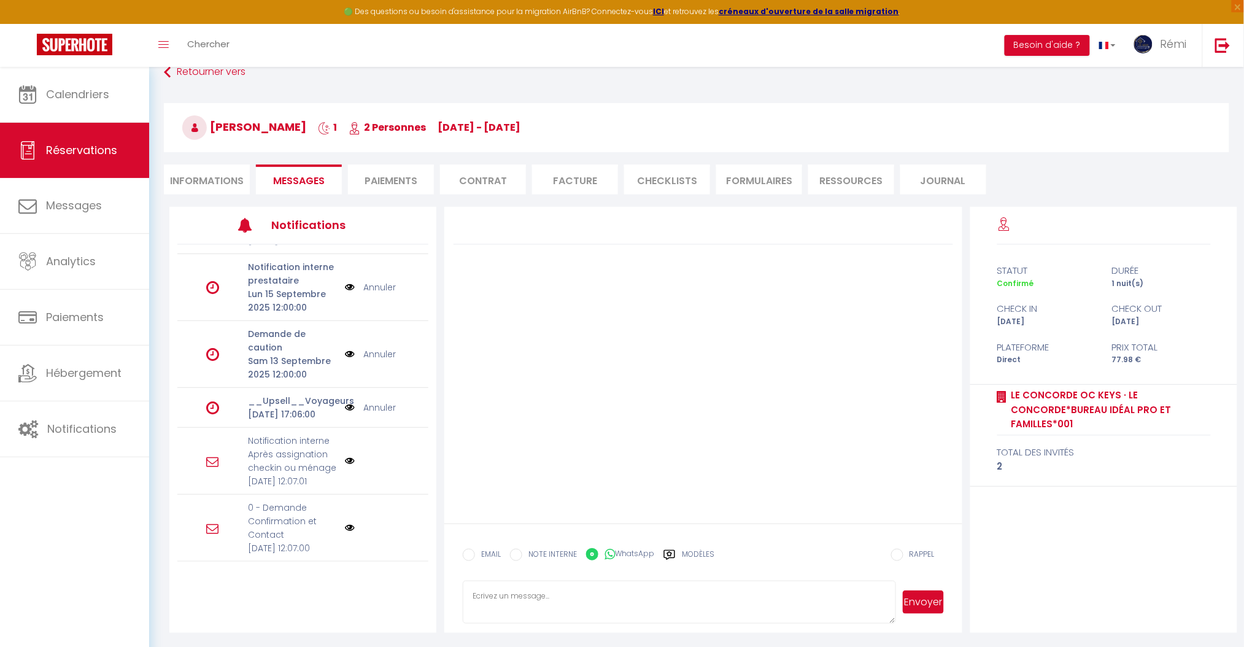
click at [563, 607] on textarea at bounding box center [679, 602] width 433 height 43
click at [925, 604] on button "Envoyer" at bounding box center [923, 601] width 41 height 23
